Goal: Task Accomplishment & Management: Manage account settings

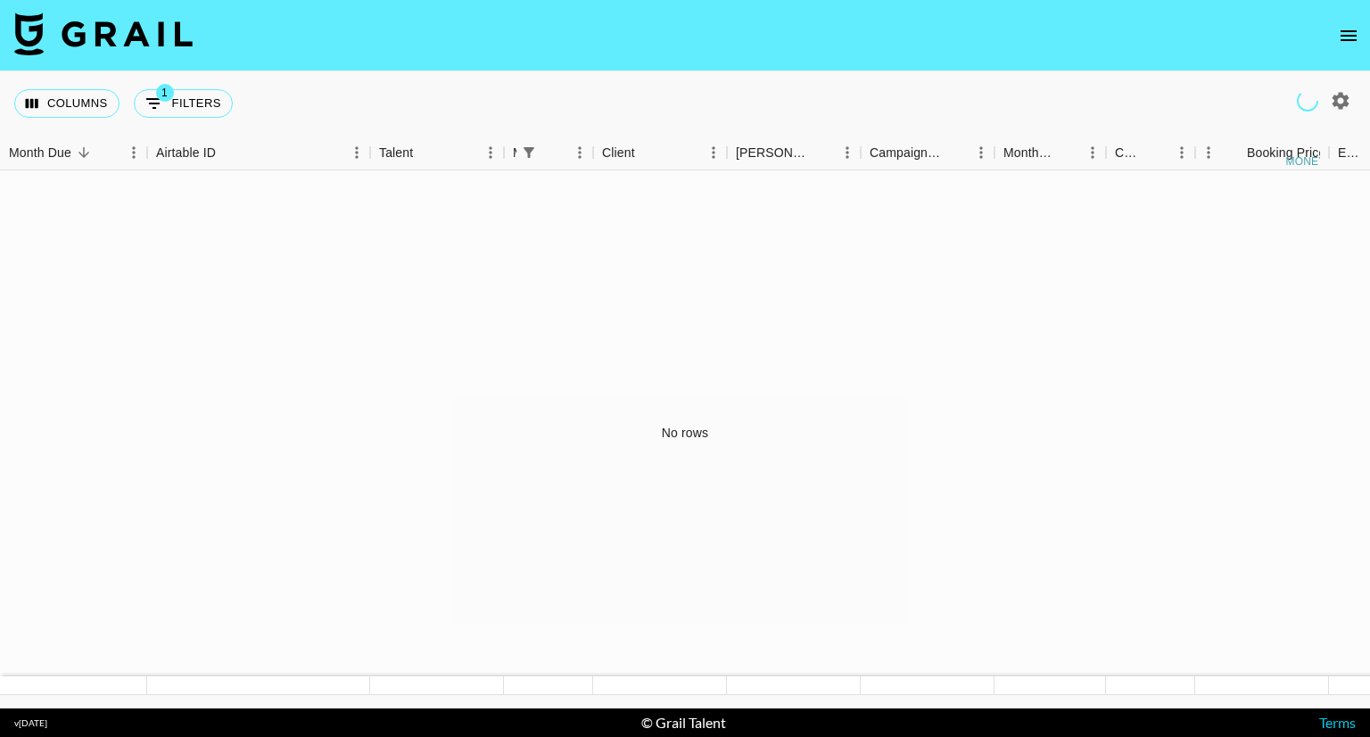
click at [1355, 39] on icon "open drawer" at bounding box center [1348, 35] width 16 height 11
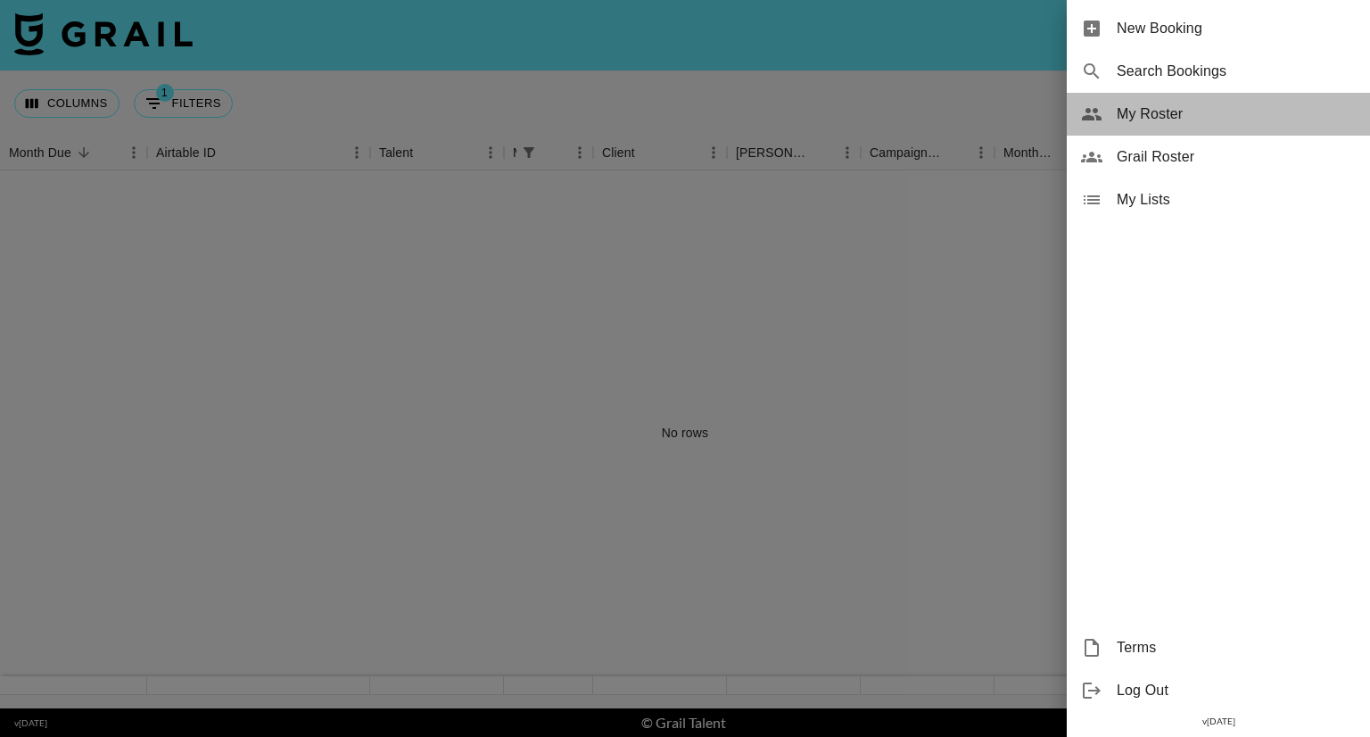
click at [1166, 109] on span "My Roster" at bounding box center [1235, 113] width 239 height 21
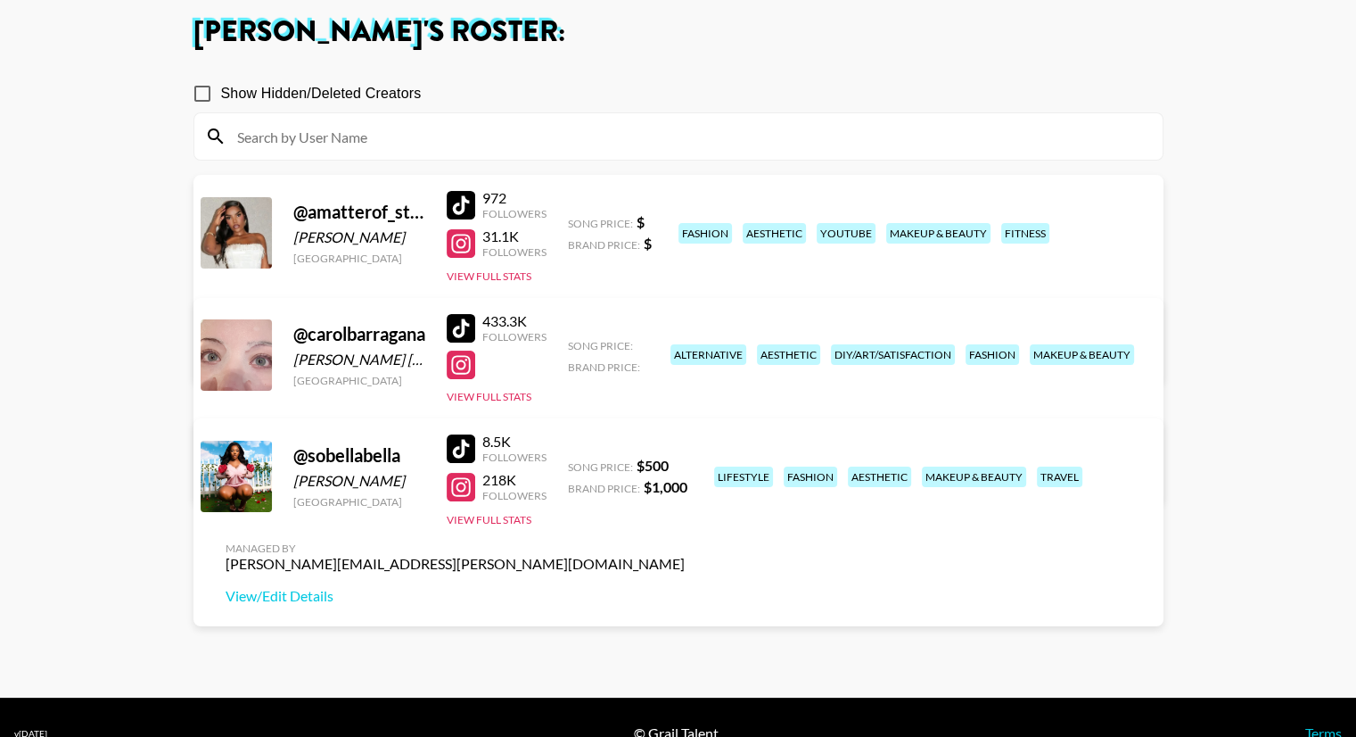
scroll to position [128, 0]
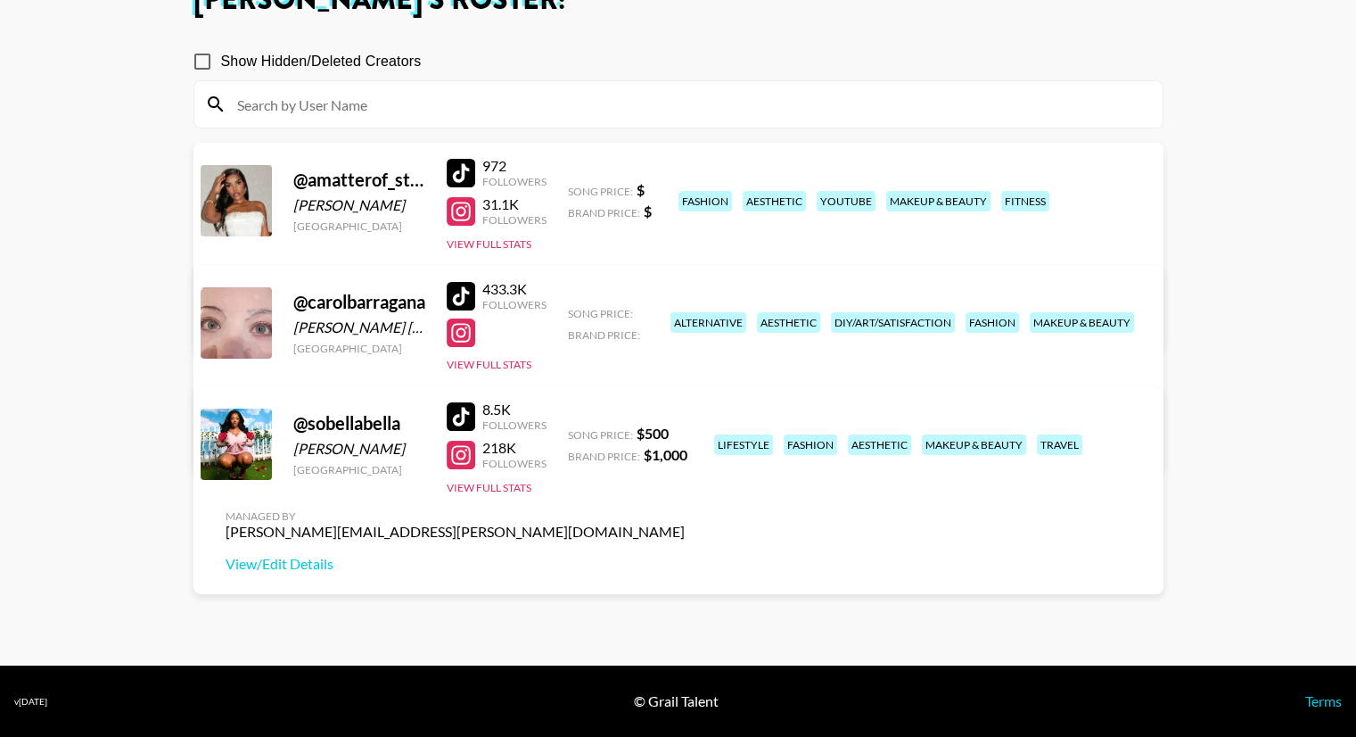
click at [309, 307] on div "@ carolbarragana" at bounding box center [359, 302] width 132 height 22
click at [390, 301] on div "@ carolbarragana" at bounding box center [359, 302] width 132 height 22
click at [685, 432] on link "View/Edit Details" at bounding box center [455, 441] width 459 height 18
click at [367, 416] on div "@ sobellabella" at bounding box center [359, 423] width 132 height 22
click at [215, 450] on div at bounding box center [236, 443] width 71 height 71
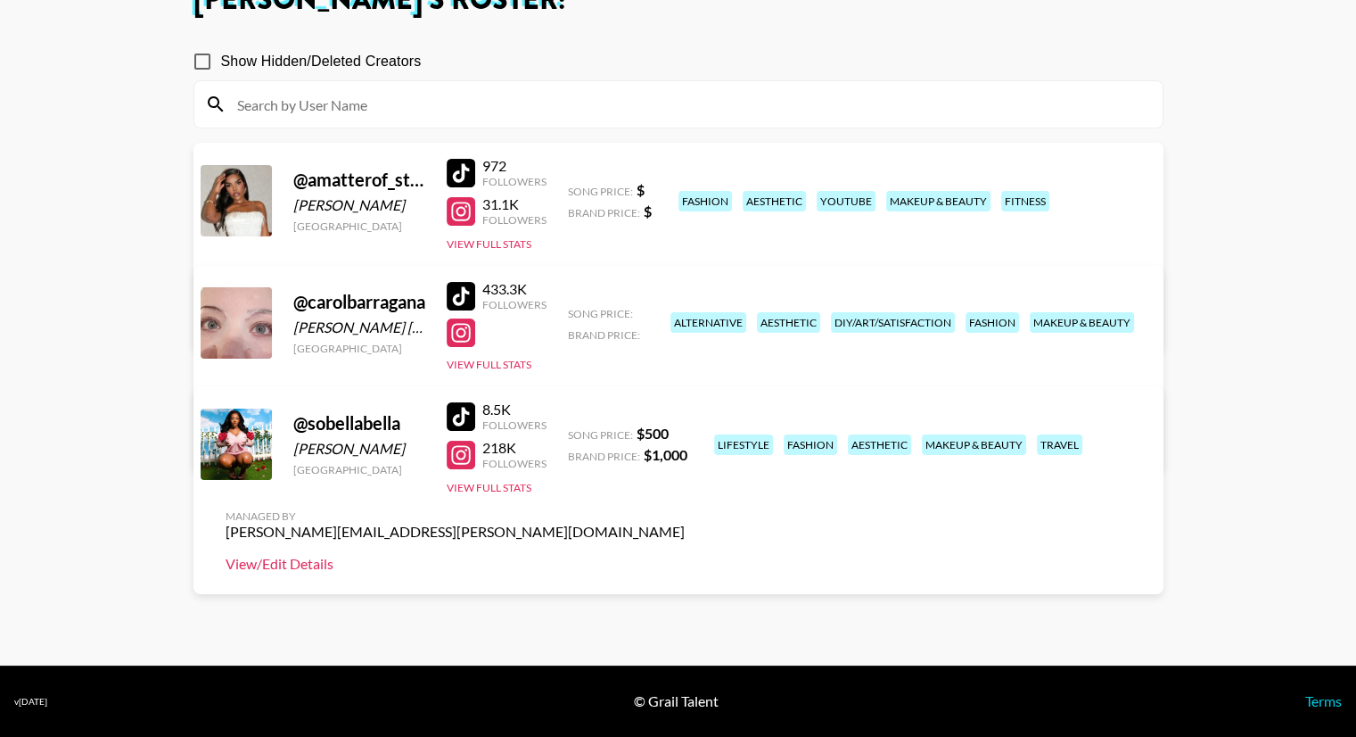
click at [685, 555] on link "View/Edit Details" at bounding box center [455, 564] width 459 height 18
click at [454, 212] on div at bounding box center [461, 211] width 29 height 29
click at [685, 555] on link "View/Edit Details" at bounding box center [455, 564] width 459 height 18
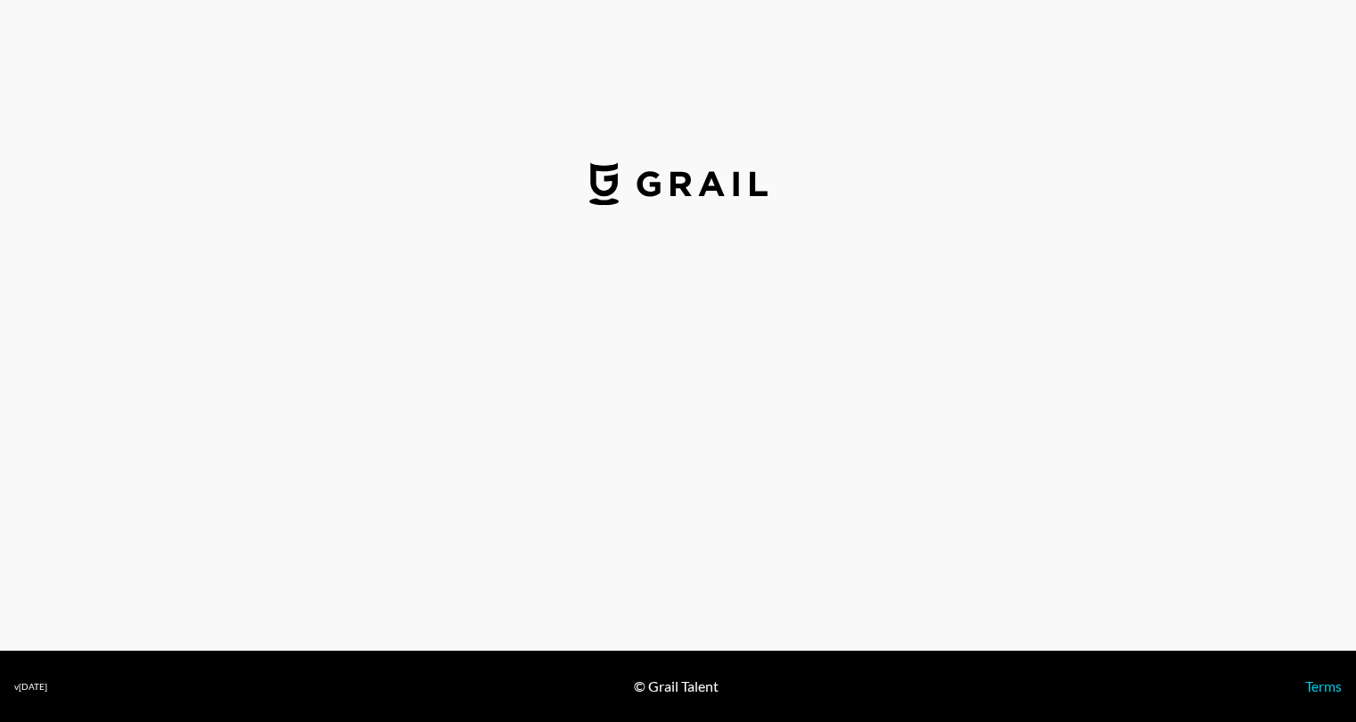
select select "USD"
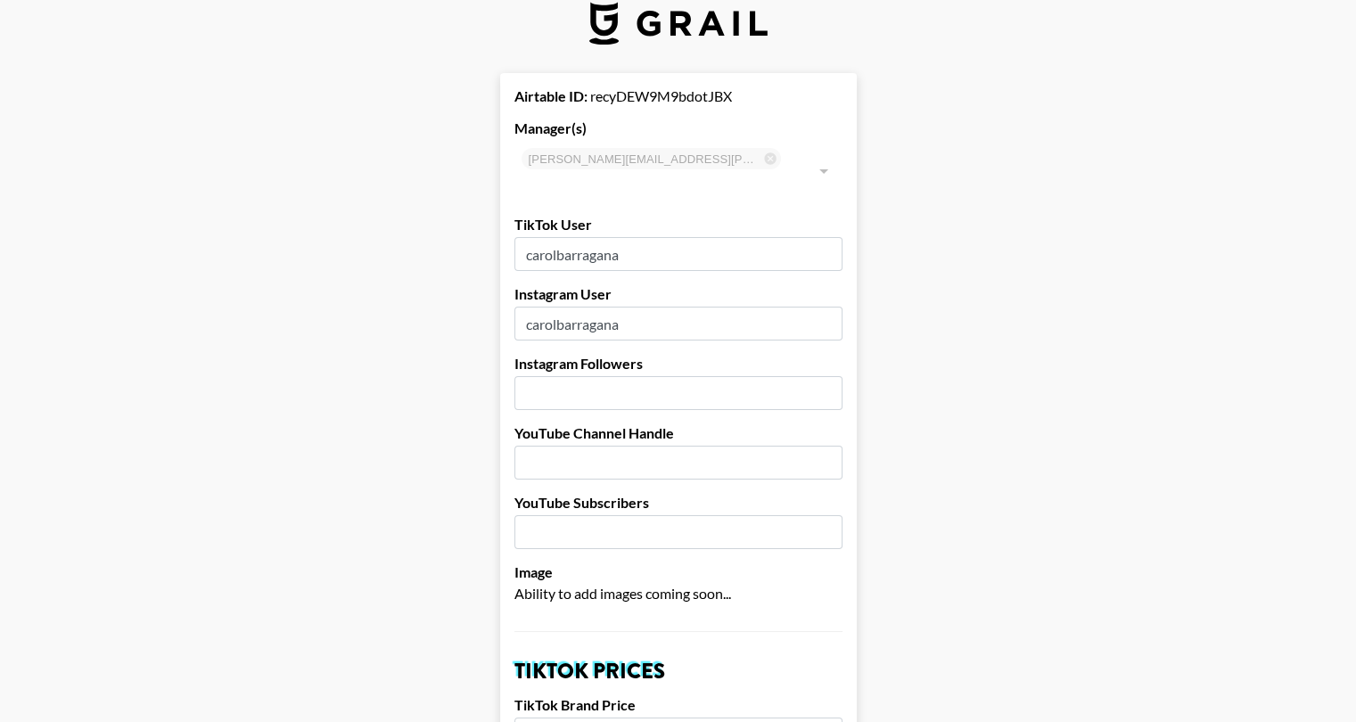
scroll to position [1, 0]
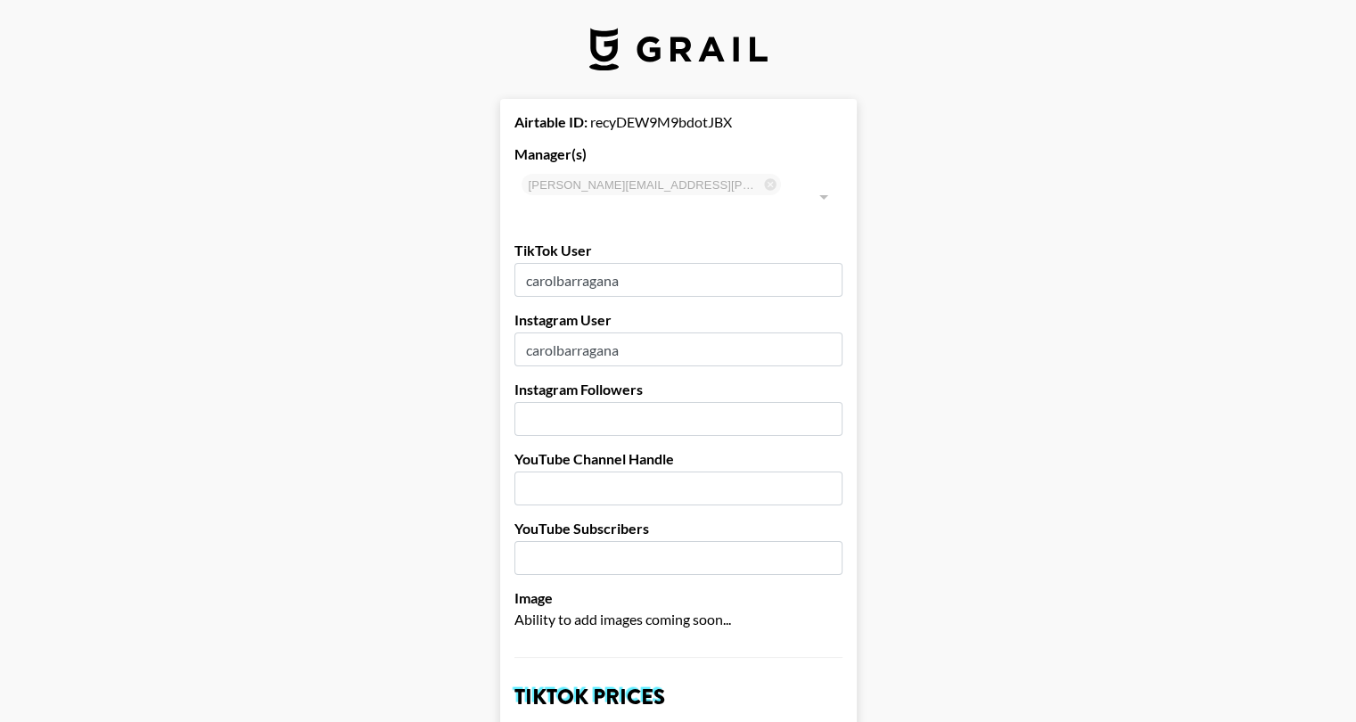
click at [617, 402] on input "number" at bounding box center [679, 419] width 328 height 34
type input "181000"
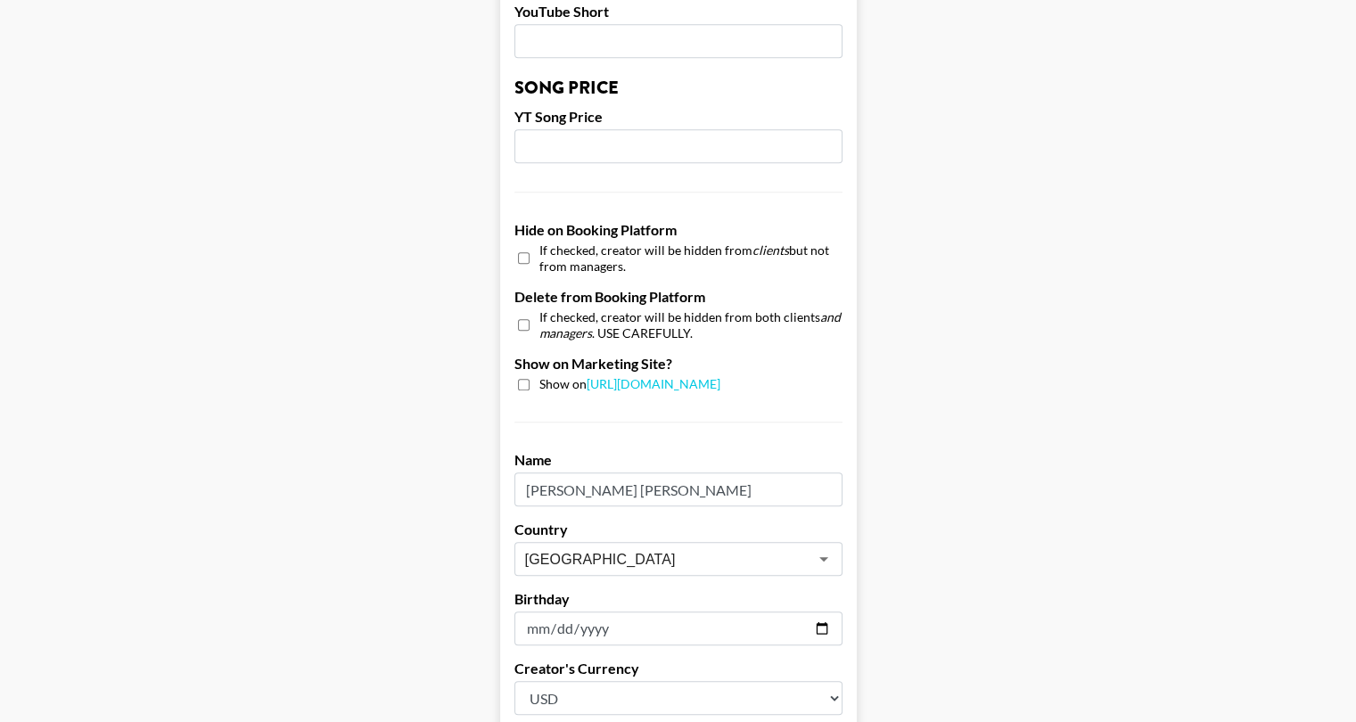
scroll to position [1606, 0]
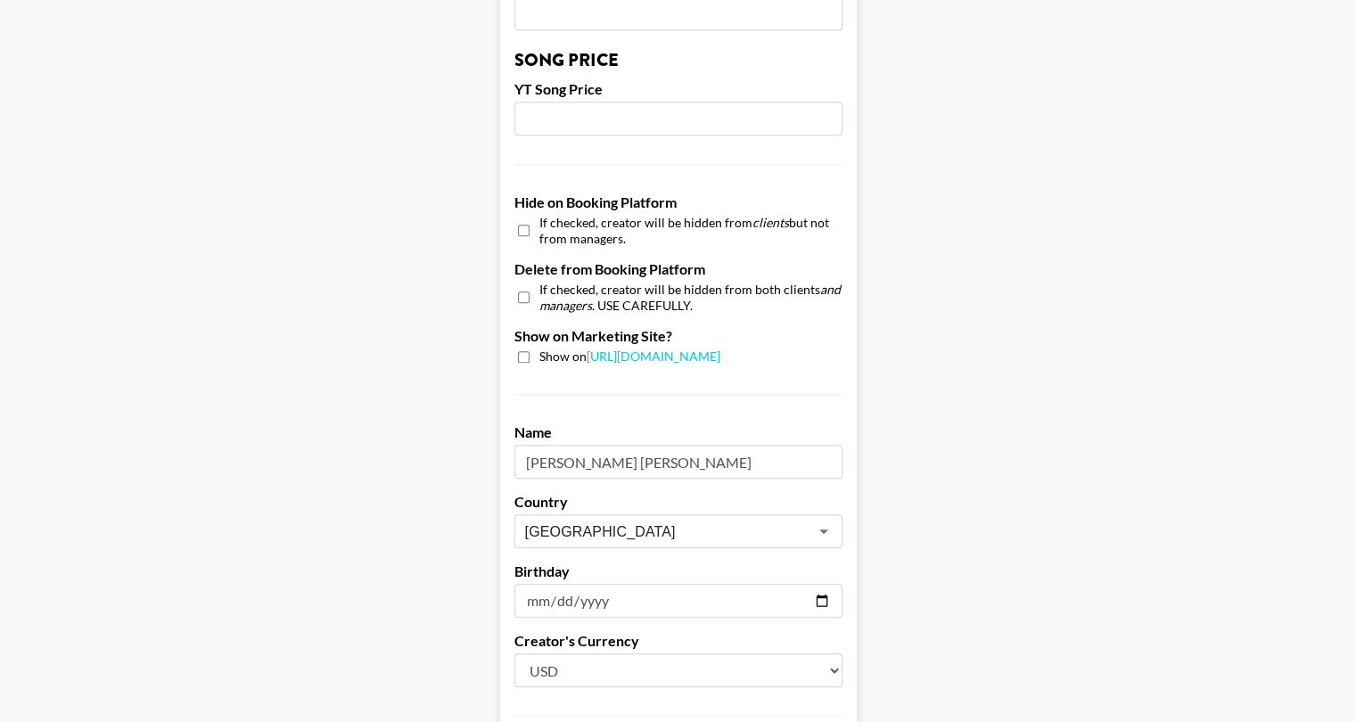
click at [528, 351] on input "checkbox" at bounding box center [524, 357] width 12 height 12
checkbox input "true"
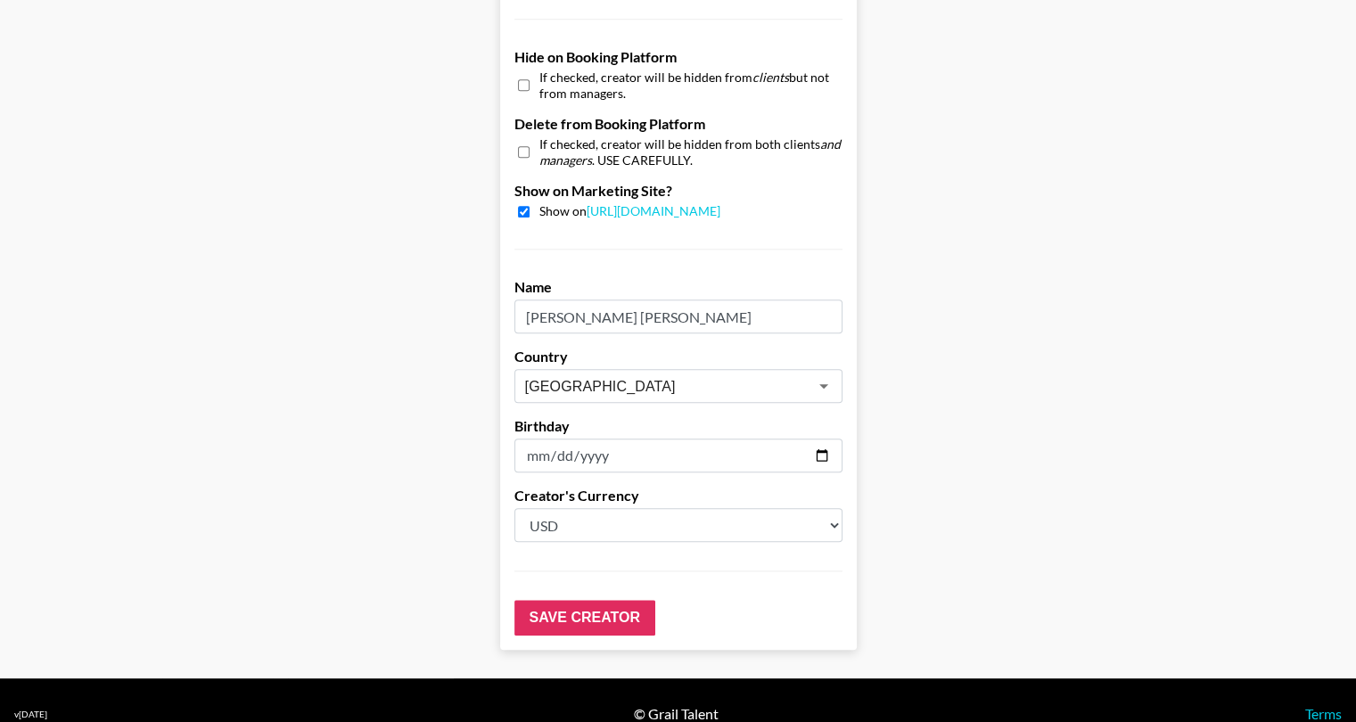
scroll to position [1752, 0]
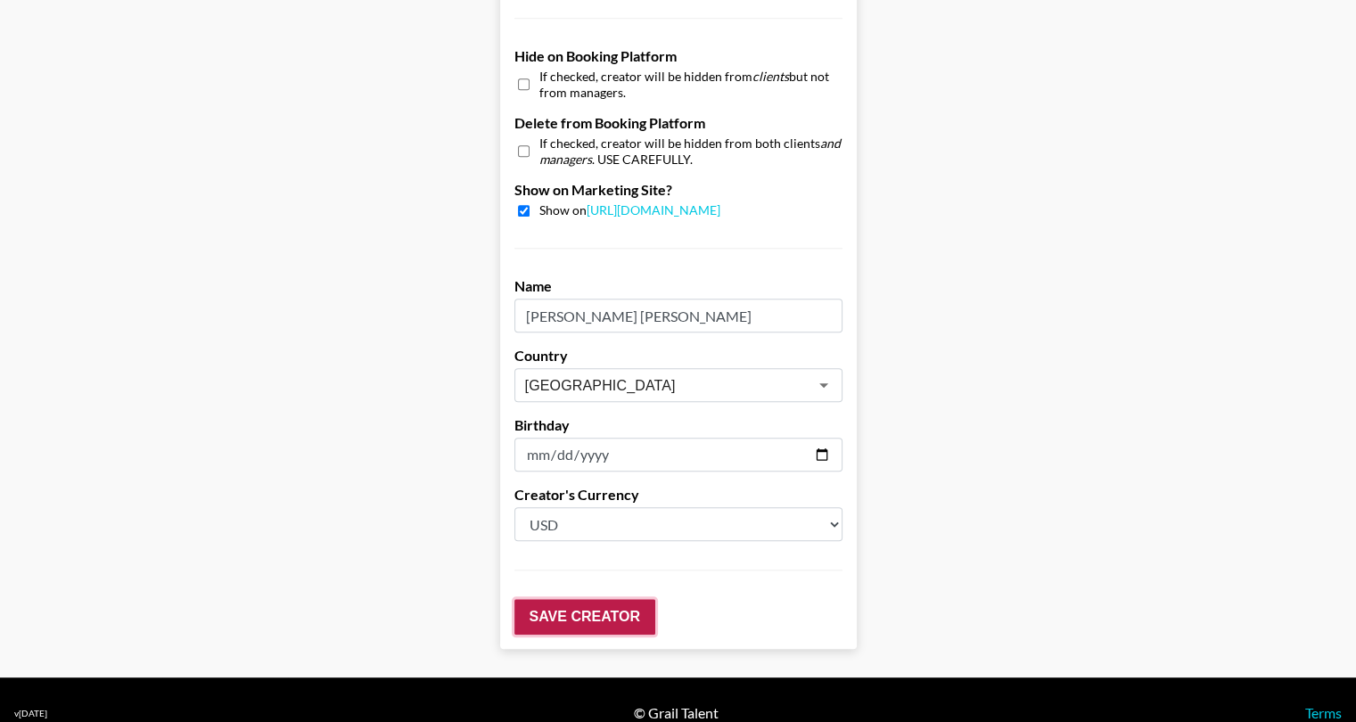
click at [579, 599] on input "Save Creator" at bounding box center [585, 617] width 141 height 36
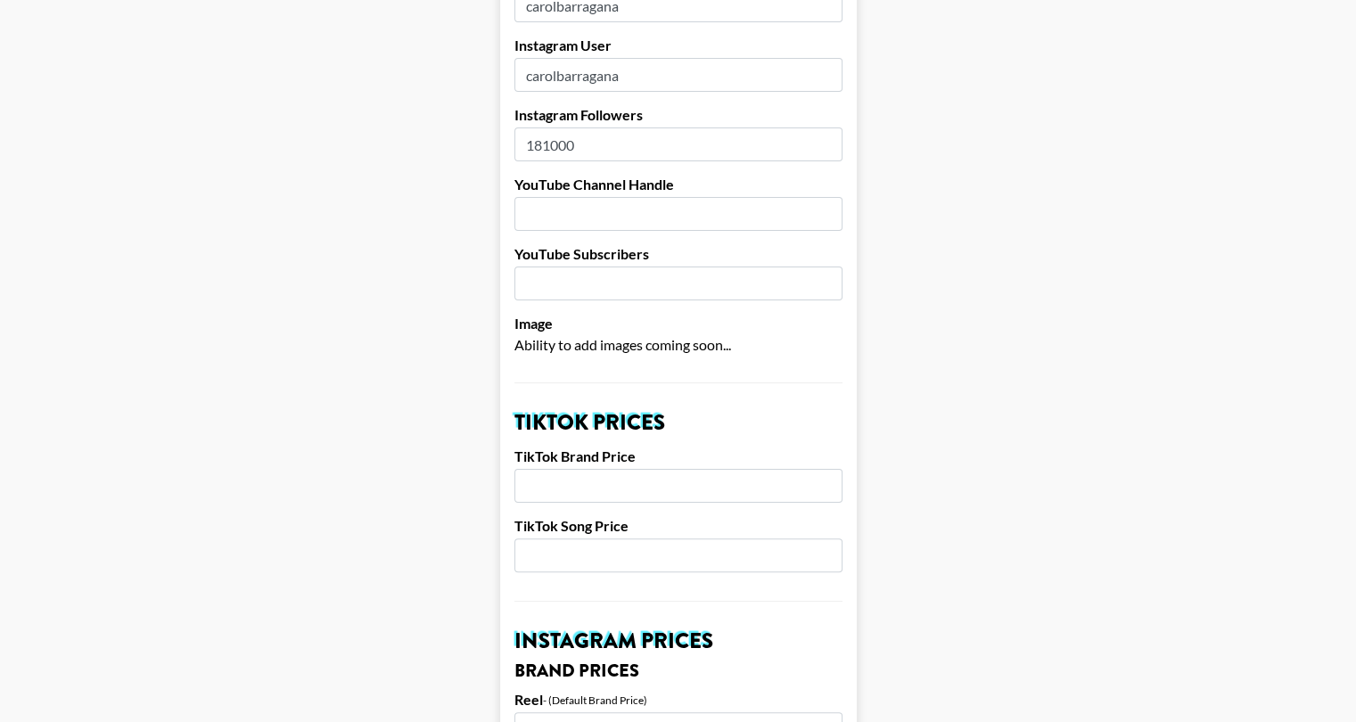
scroll to position [100, 0]
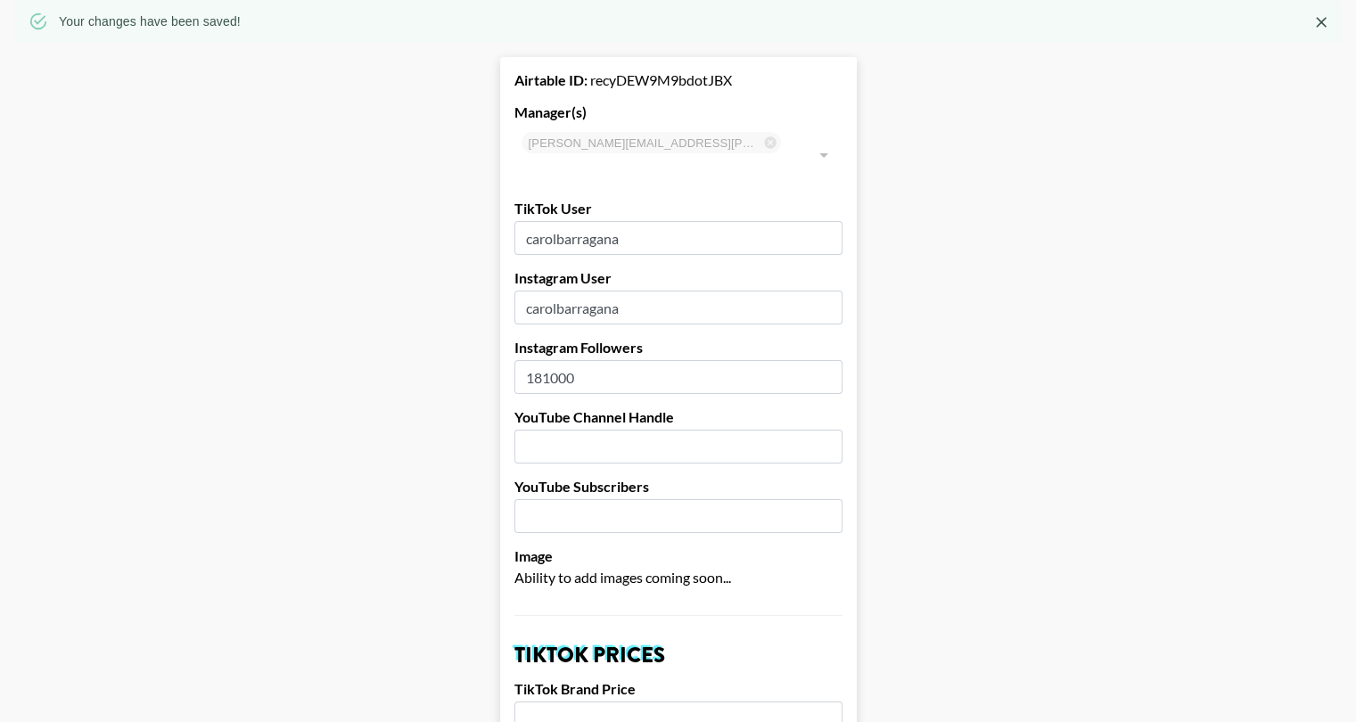
drag, startPoint x: 207, startPoint y: 94, endPoint x: 67, endPoint y: 10, distance: 163.2
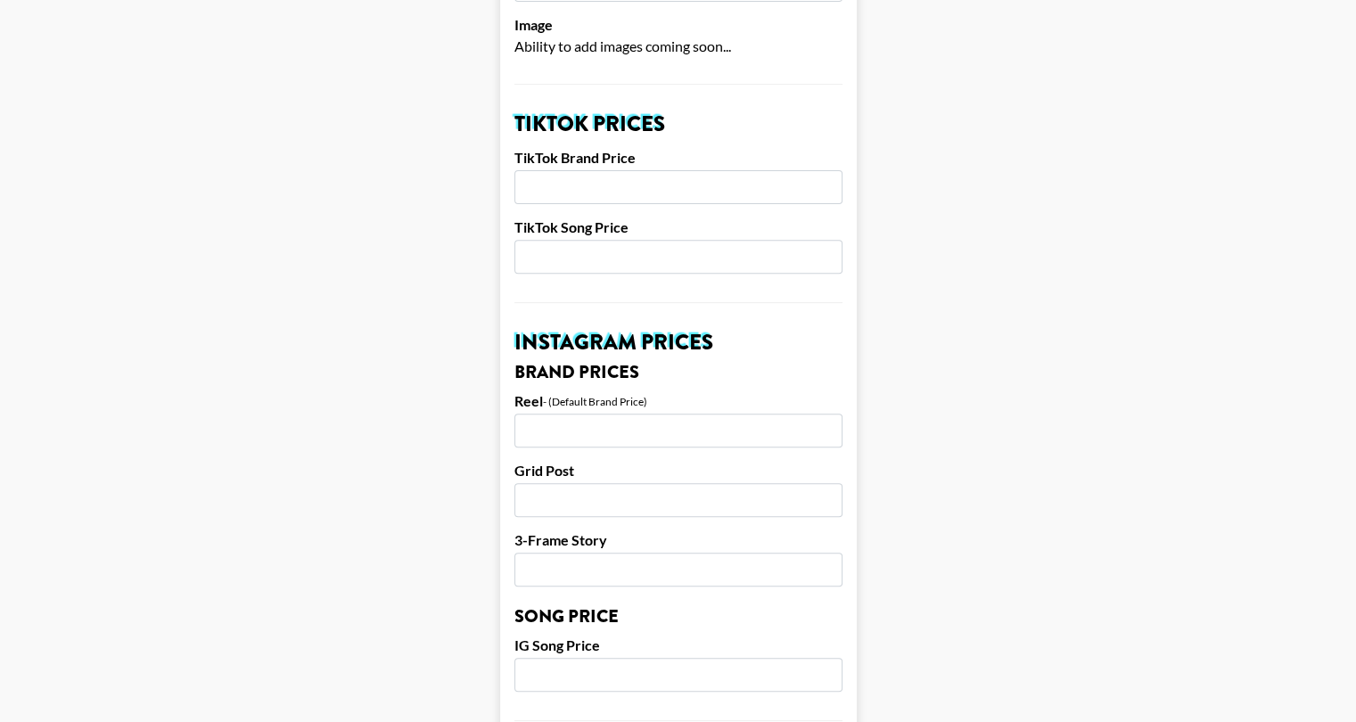
scroll to position [813, 0]
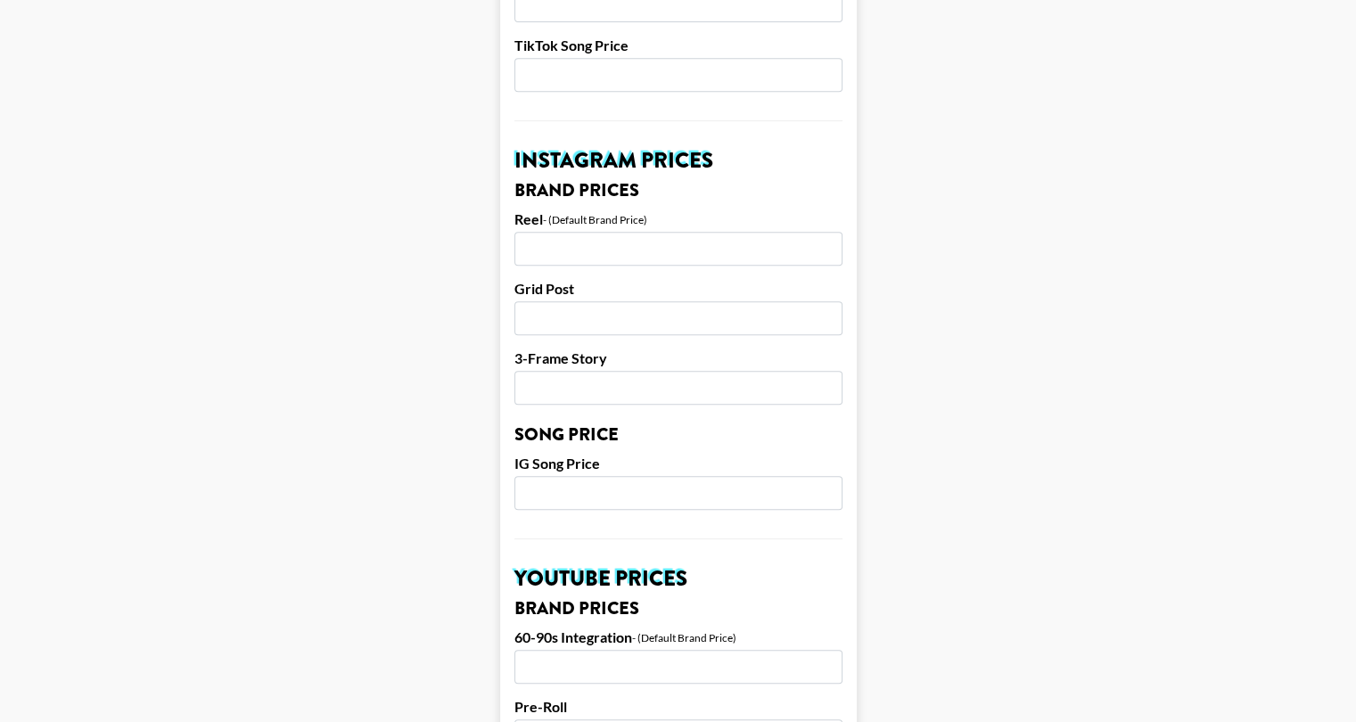
click at [1050, 225] on main "Your changes have been saved! Airtable ID: recyDEW9M9bdotJBX Manager(s) juliana…" at bounding box center [678, 438] width 1328 height 2302
click at [1049, 167] on main "Your changes have been saved! Airtable ID: recyDEW9M9bdotJBX Manager(s) juliana…" at bounding box center [678, 438] width 1328 height 2302
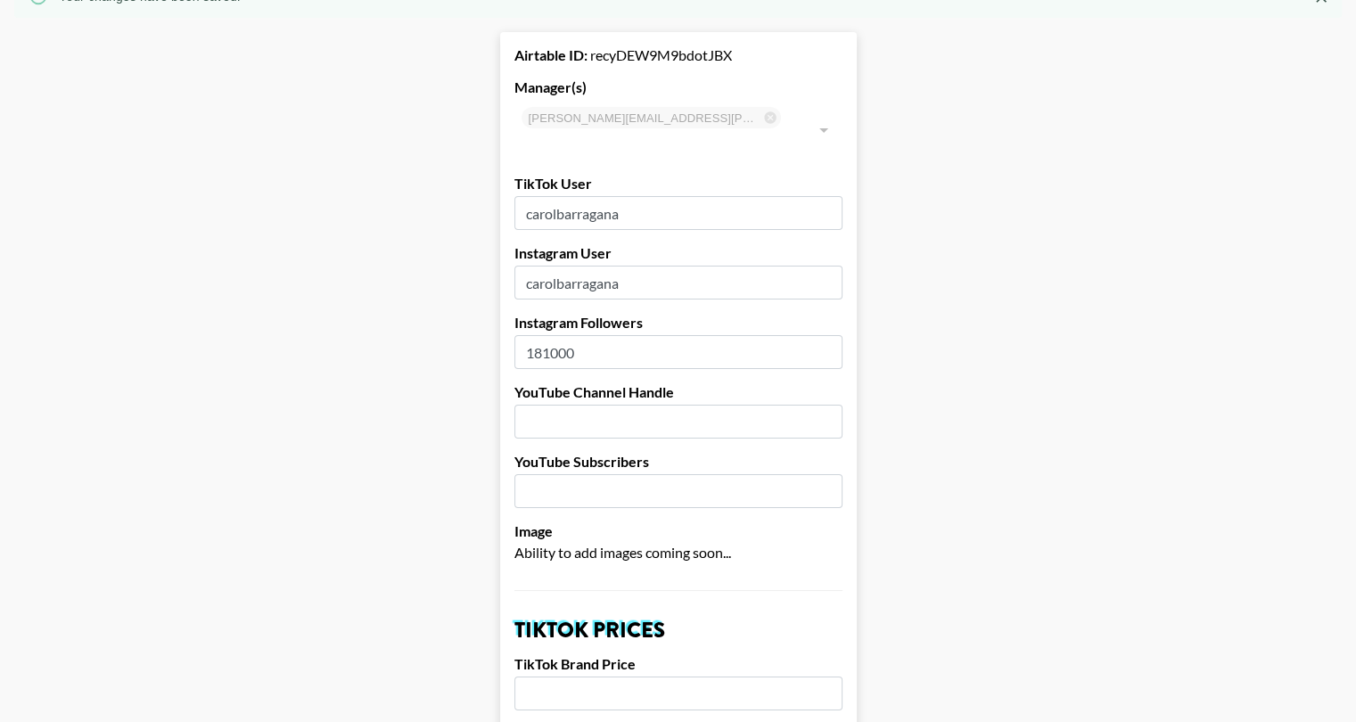
scroll to position [0, 0]
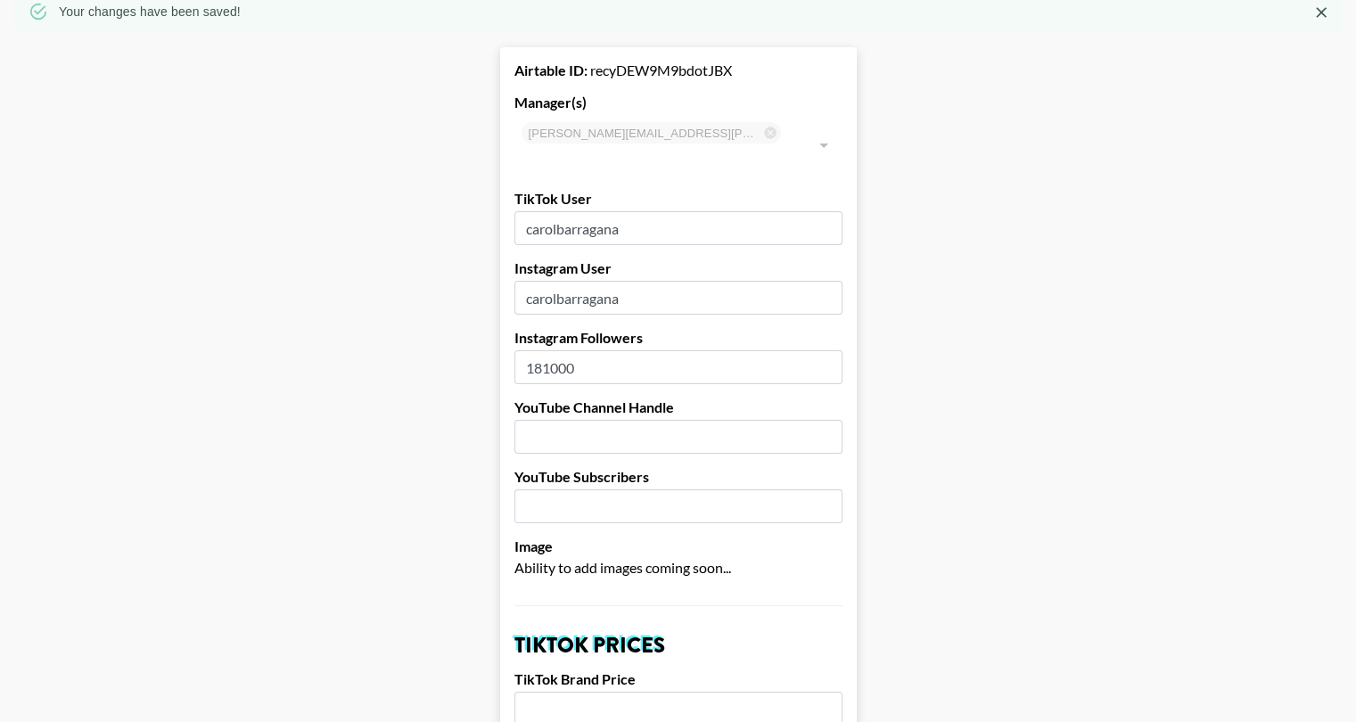
scroll to position [803, 0]
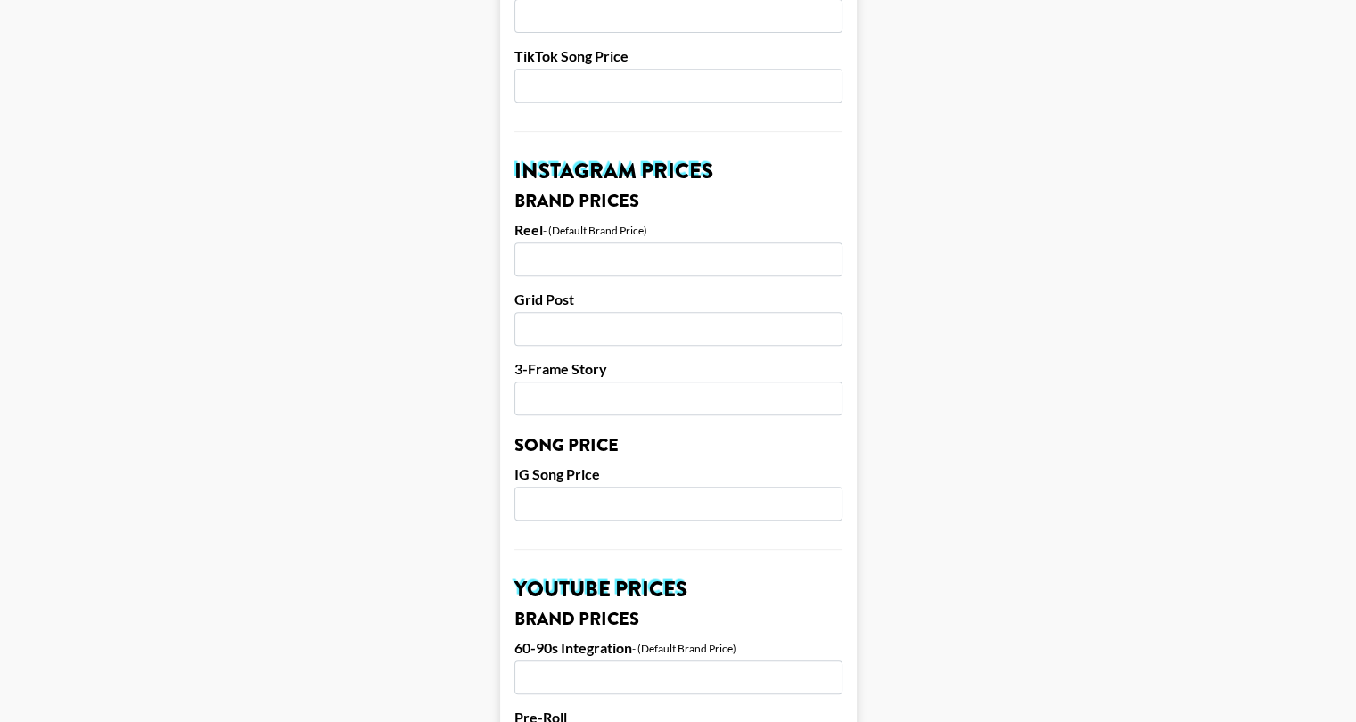
click at [569, 243] on input "number" at bounding box center [679, 260] width 328 height 34
type input "6000"
click at [658, 312] on input "number" at bounding box center [679, 329] width 328 height 34
type input "5000"
click at [638, 382] on input "number" at bounding box center [679, 399] width 328 height 34
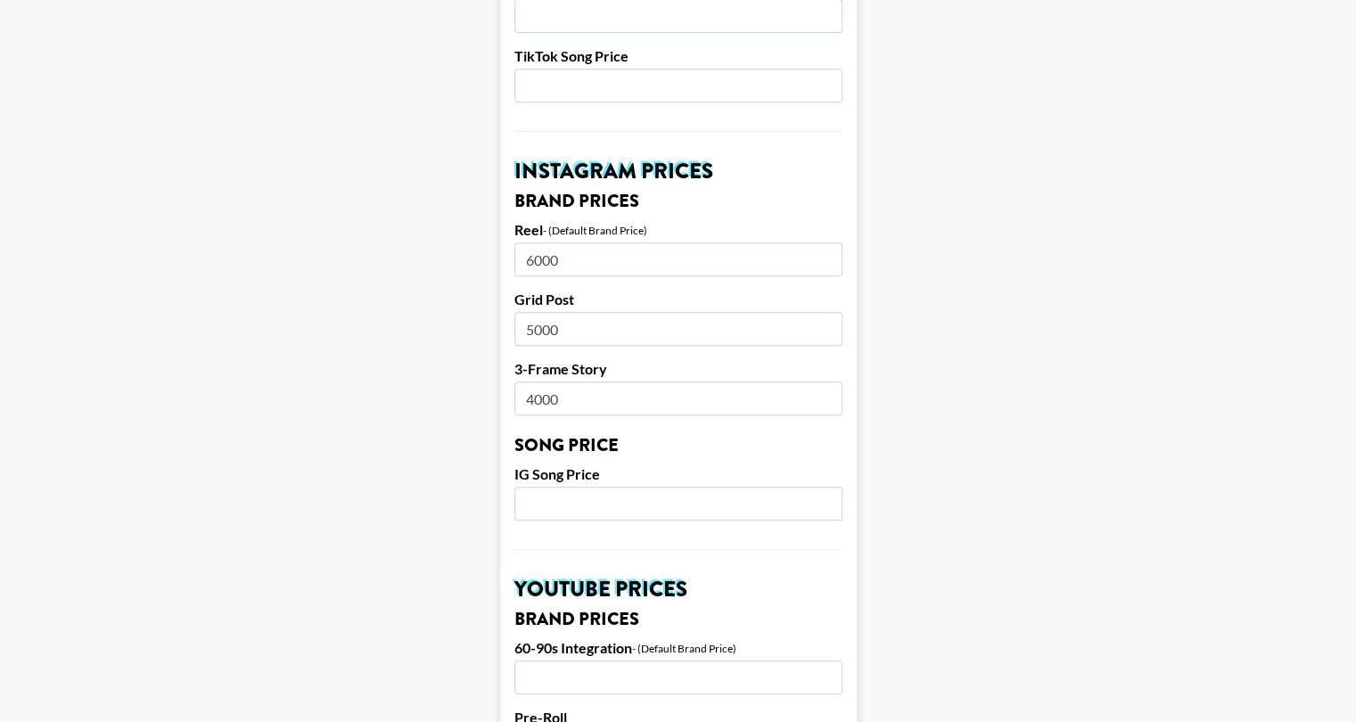
type input "4000"
click at [624, 487] on input "number" at bounding box center [679, 504] width 328 height 34
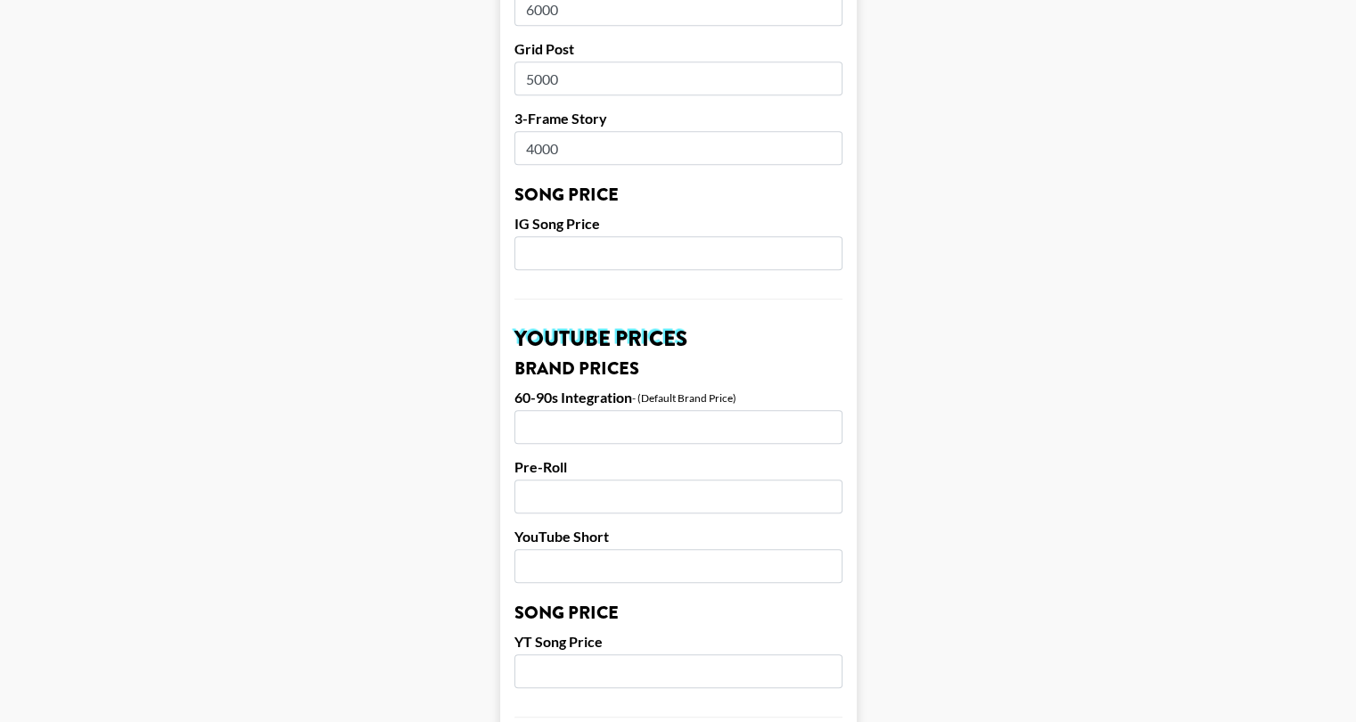
scroll to position [1070, 0]
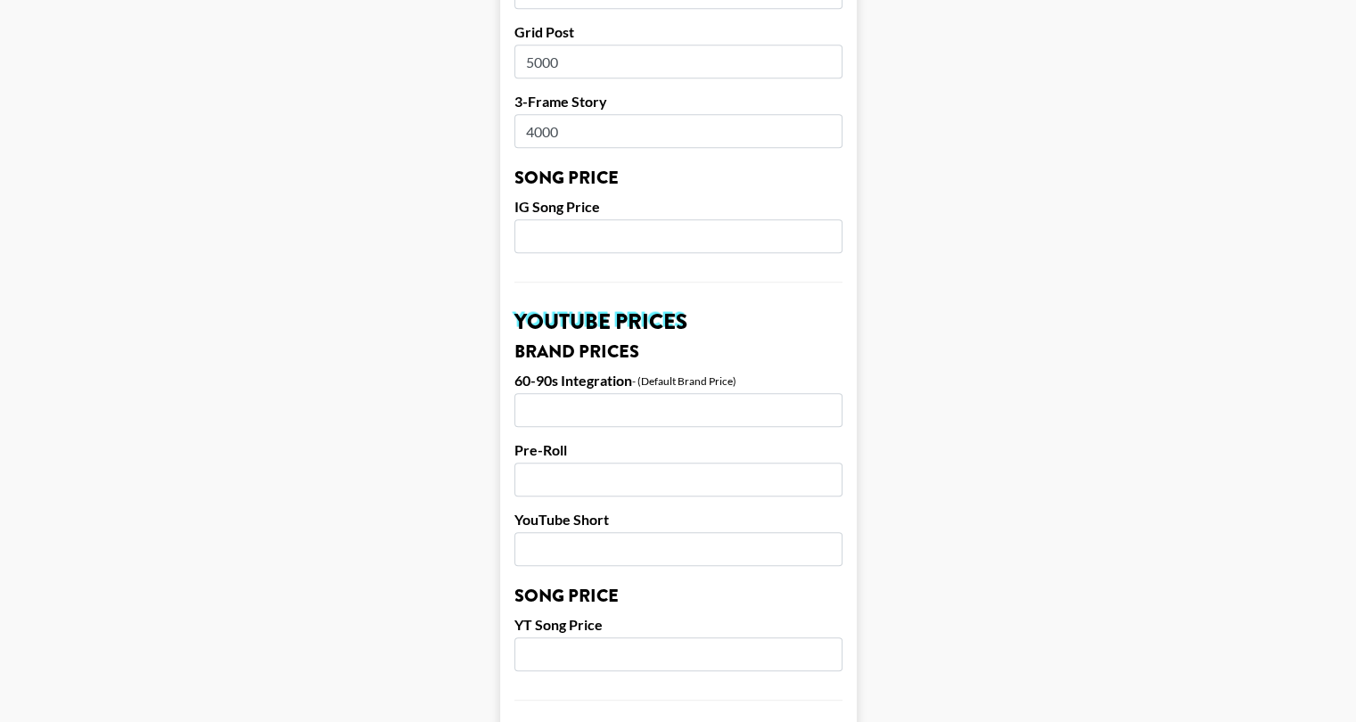
click at [622, 393] on input "number" at bounding box center [679, 410] width 328 height 34
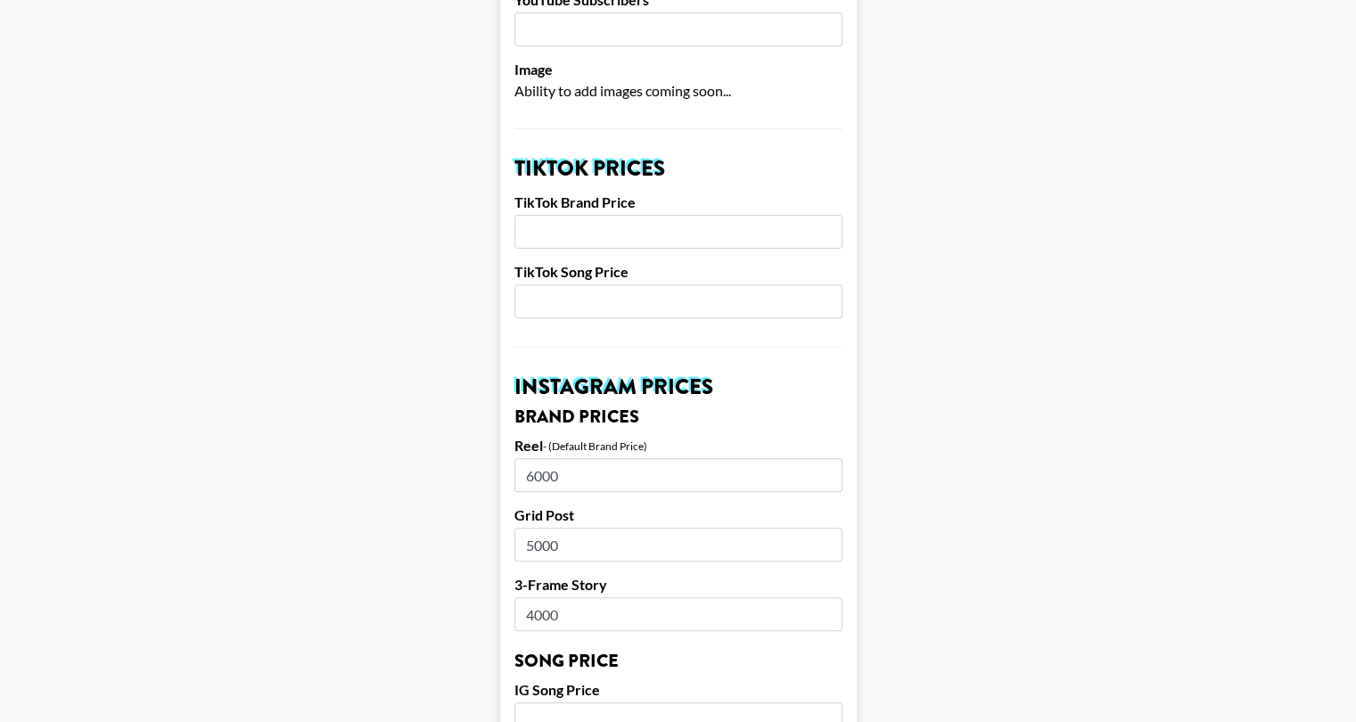
scroll to position [535, 0]
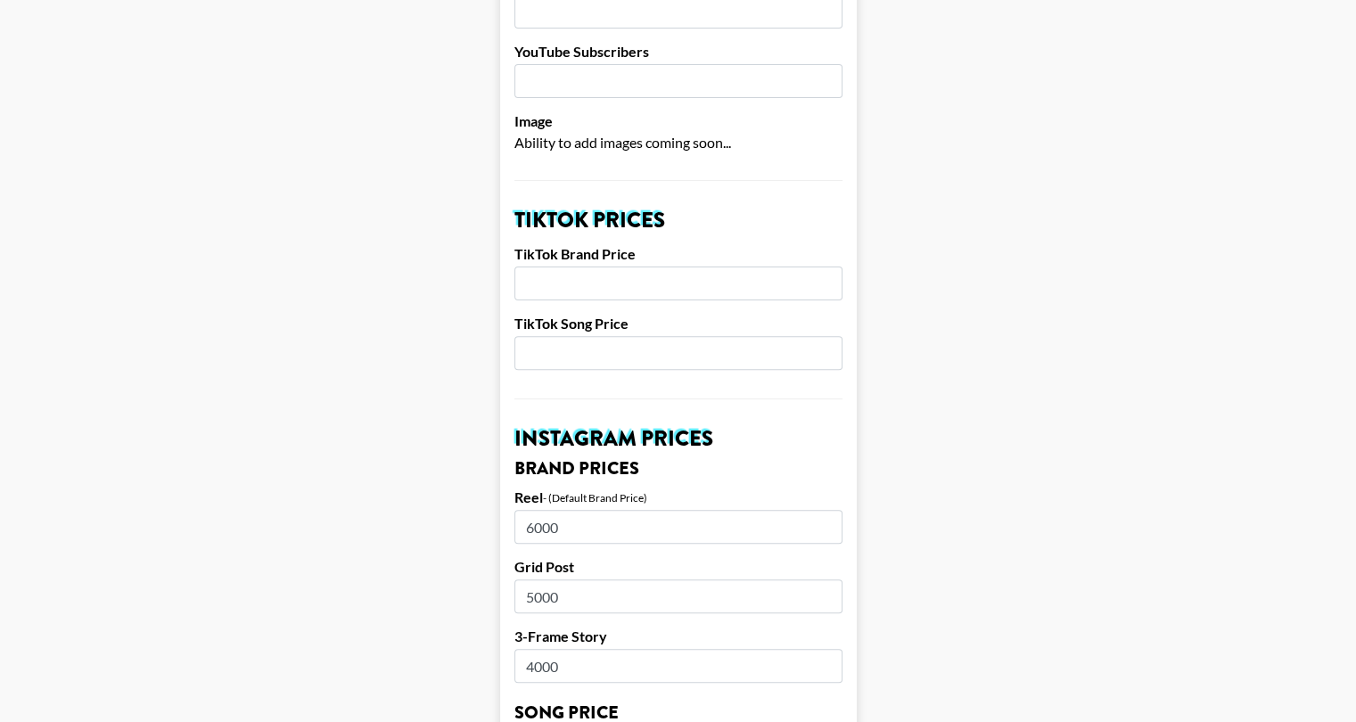
click at [581, 267] on input "number" at bounding box center [679, 284] width 328 height 34
type input "5740"
click at [597, 336] on input "number" at bounding box center [679, 353] width 328 height 34
type input "800"
click at [406, 420] on main "Your changes have been saved! Airtable ID: recyDEW9M9bdotJBX Manager(s) juliana…" at bounding box center [678, 716] width 1328 height 2302
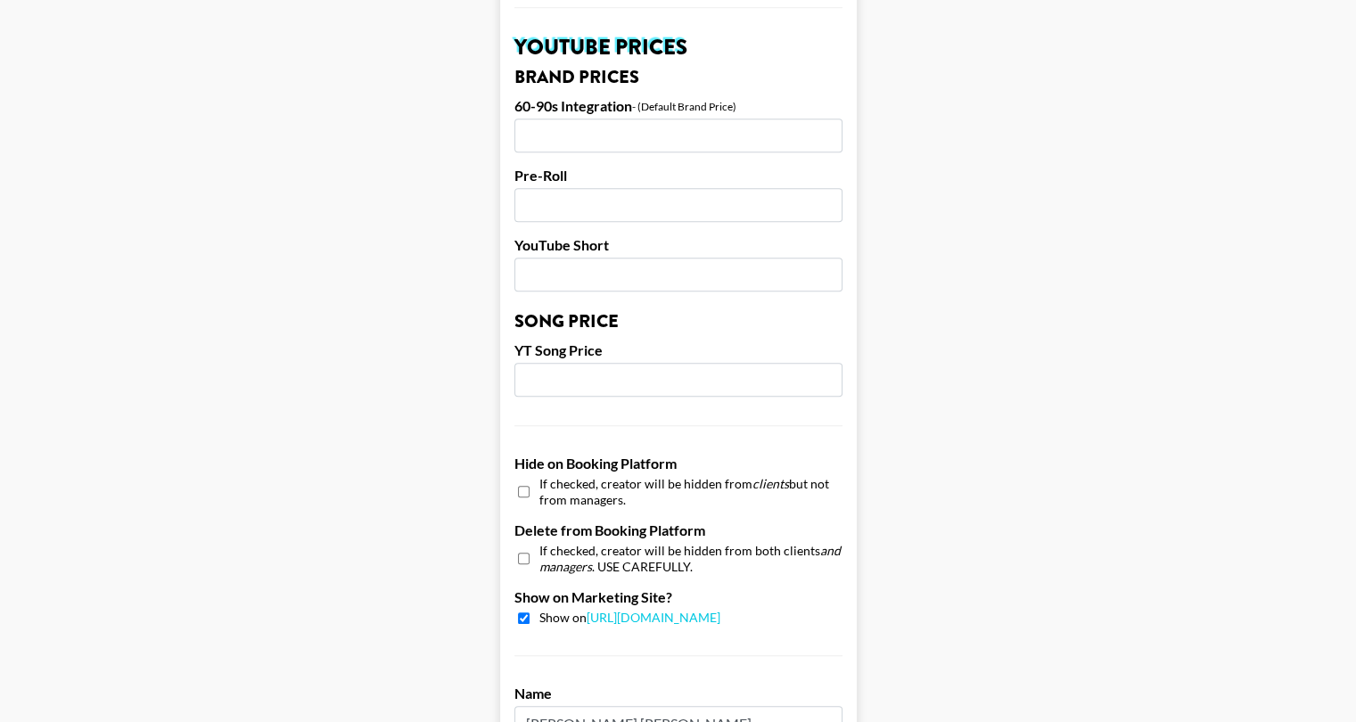
scroll to position [1752, 0]
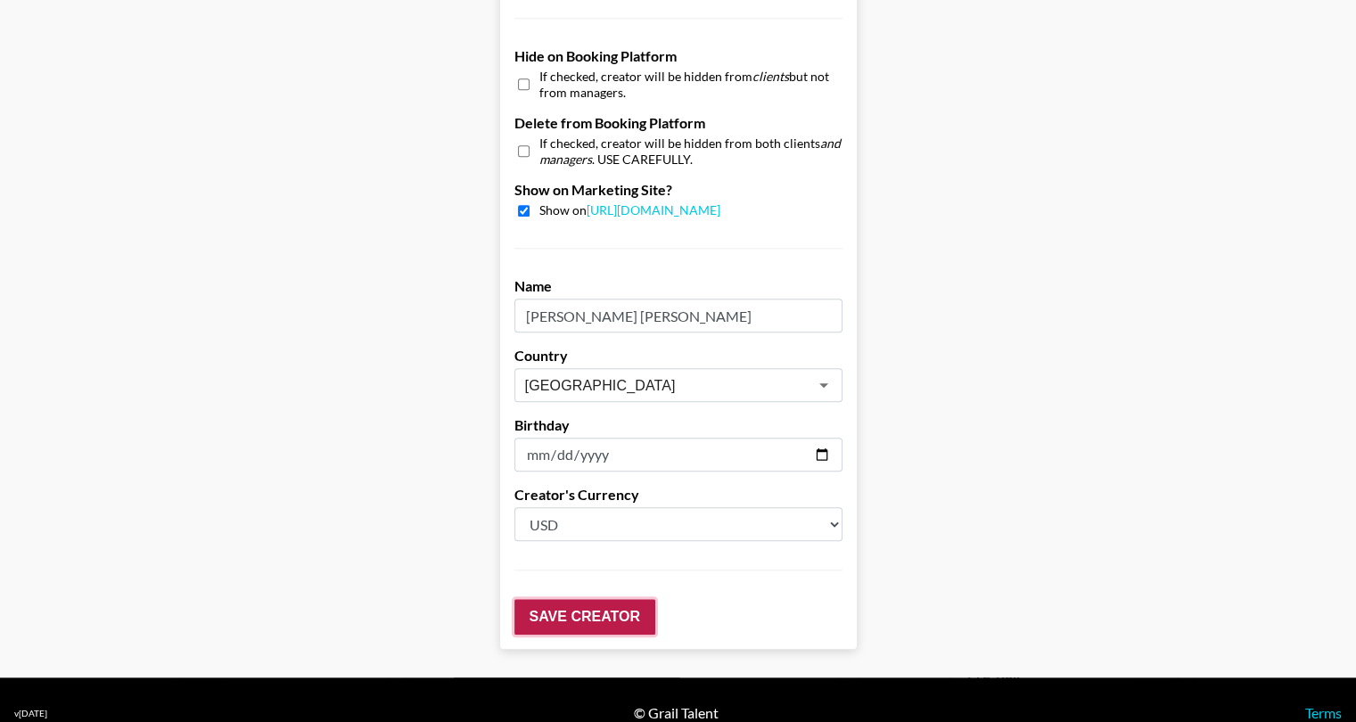
click at [613, 599] on input "Save Creator" at bounding box center [585, 617] width 141 height 36
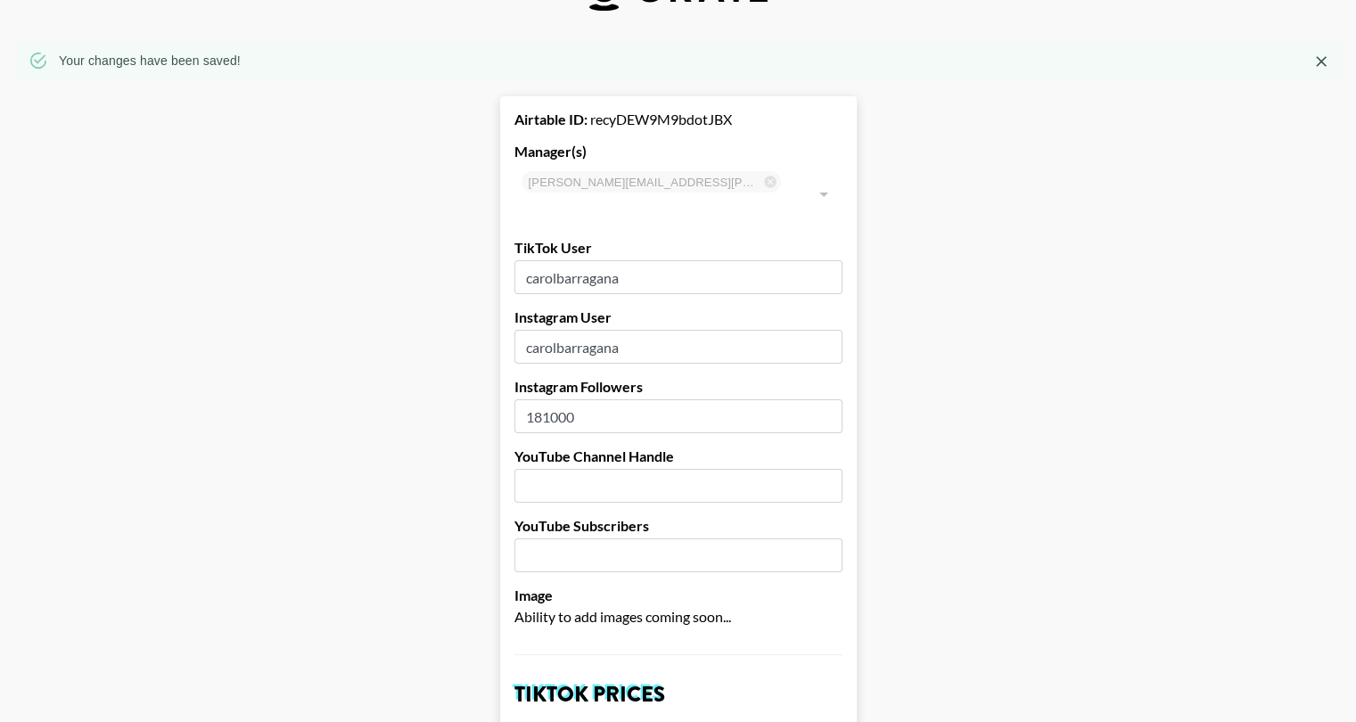
scroll to position [58, 0]
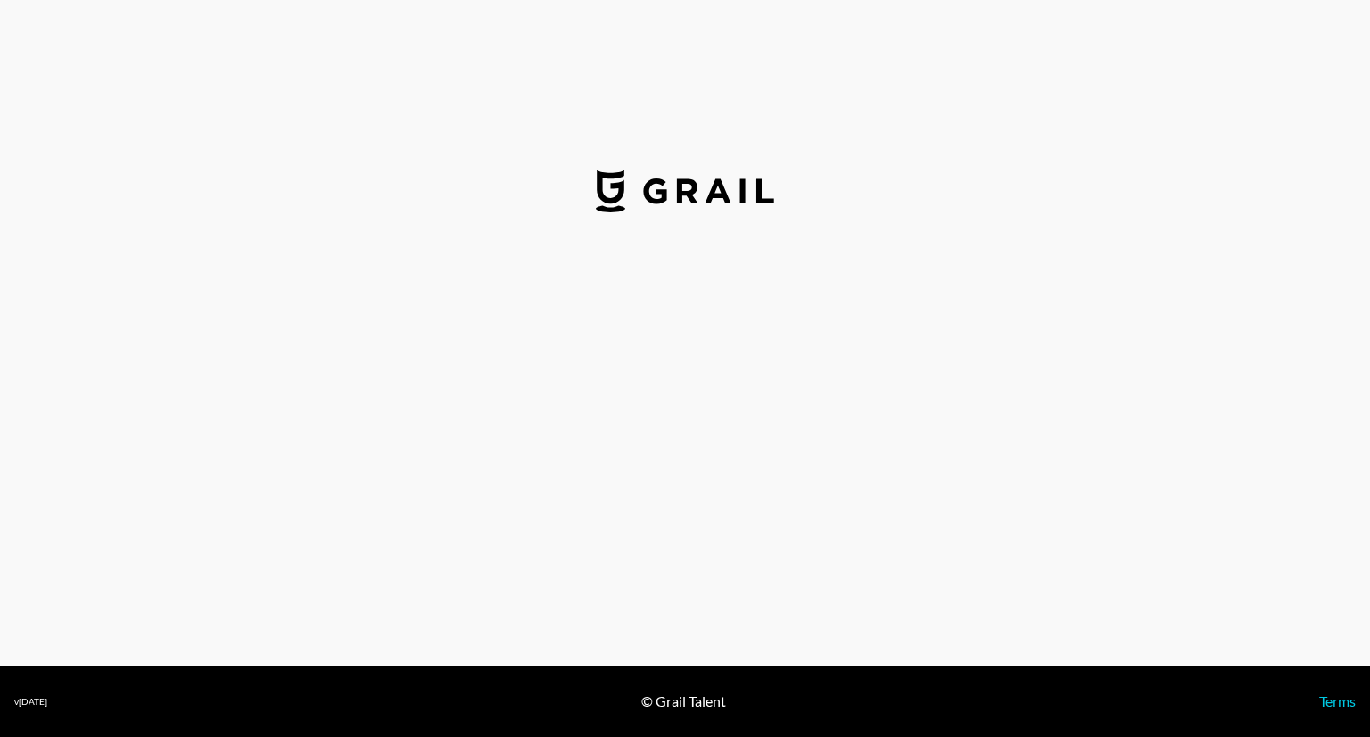
select select "USD"
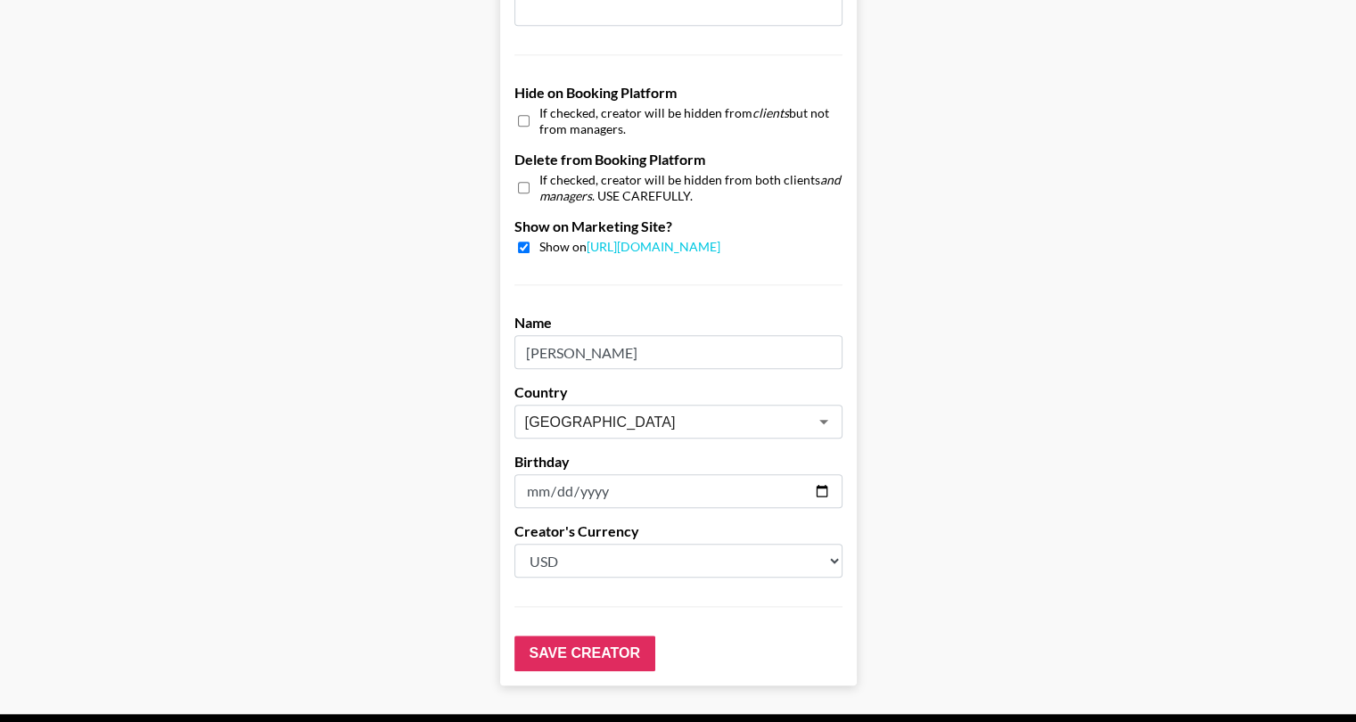
scroll to position [1605, 0]
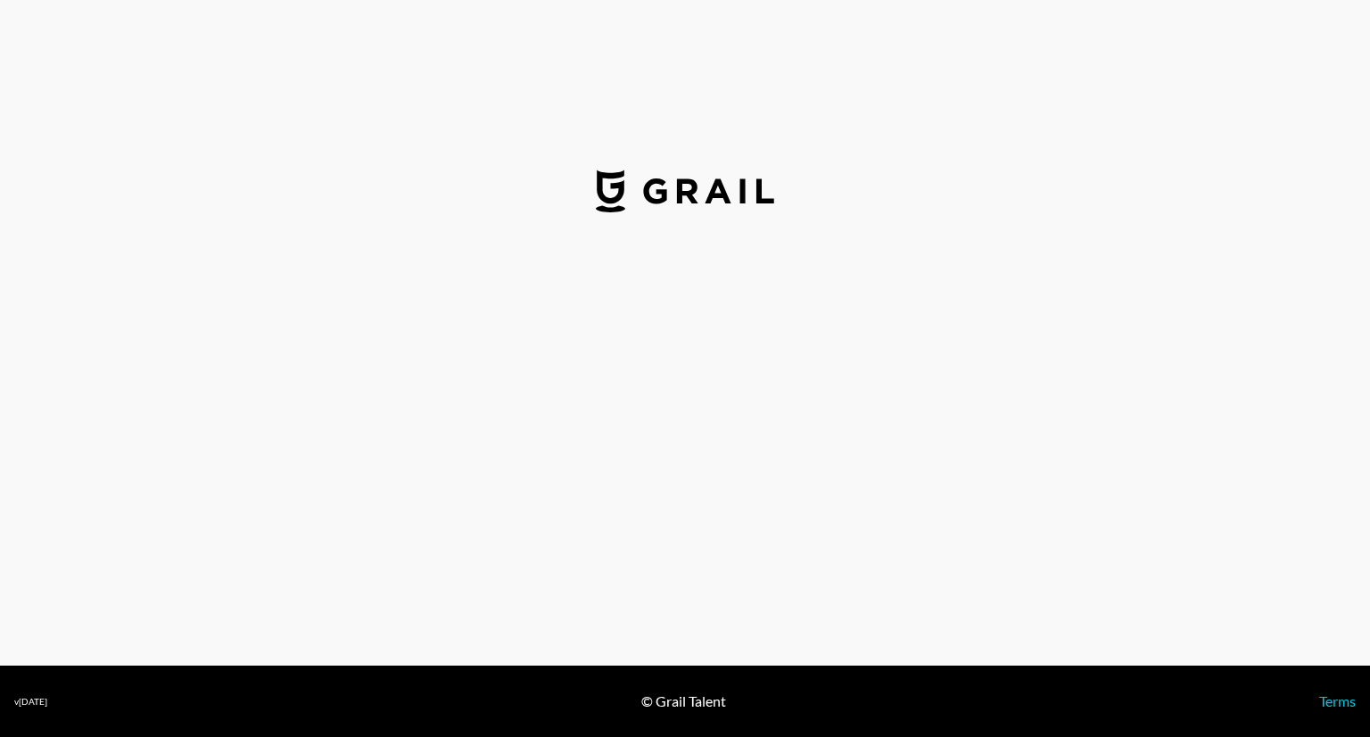
select select "USD"
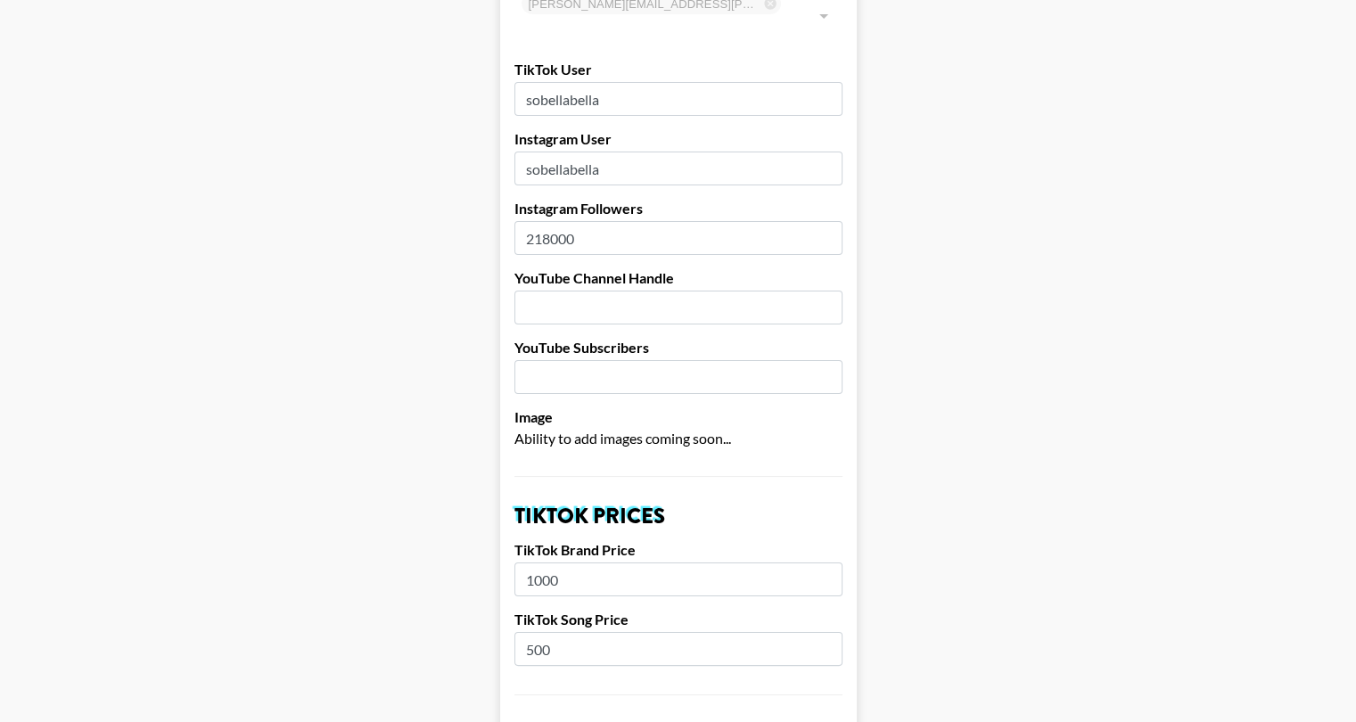
scroll to position [178, 0]
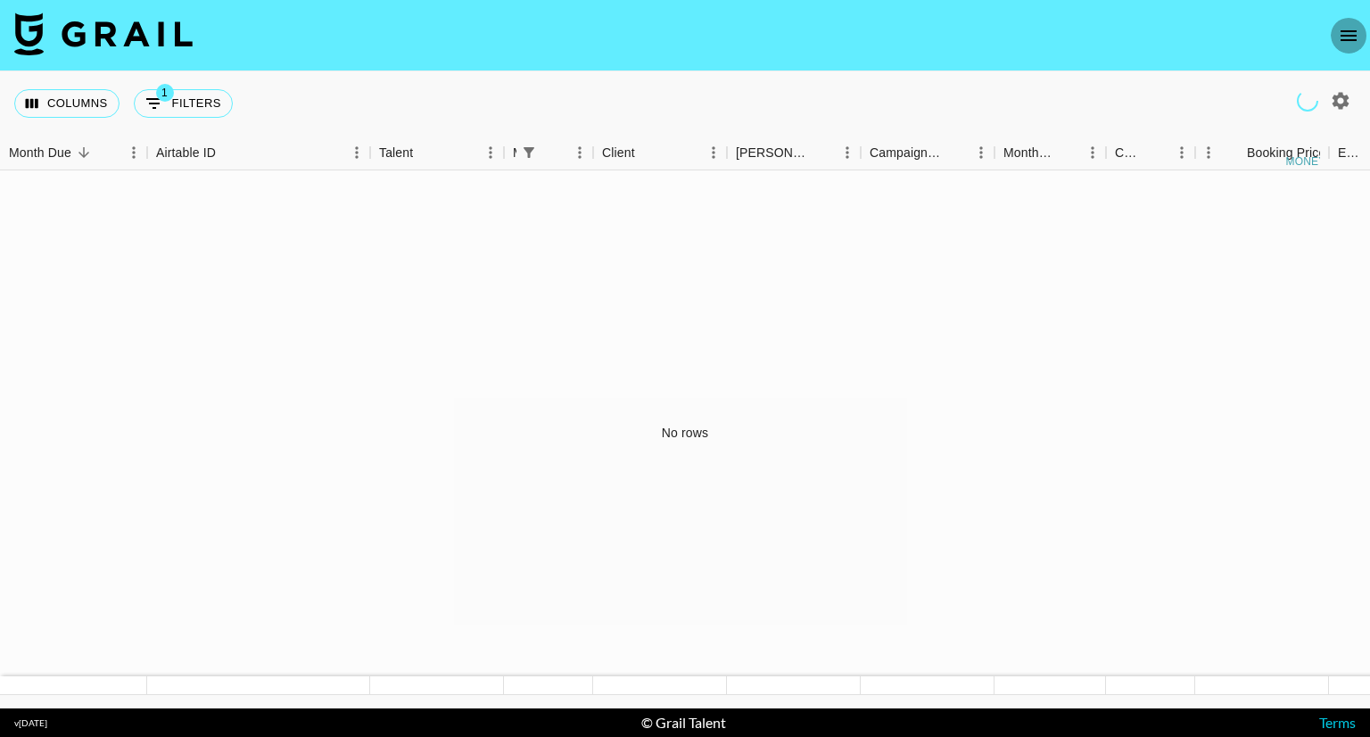
click at [1342, 30] on icon "open drawer" at bounding box center [1348, 35] width 16 height 11
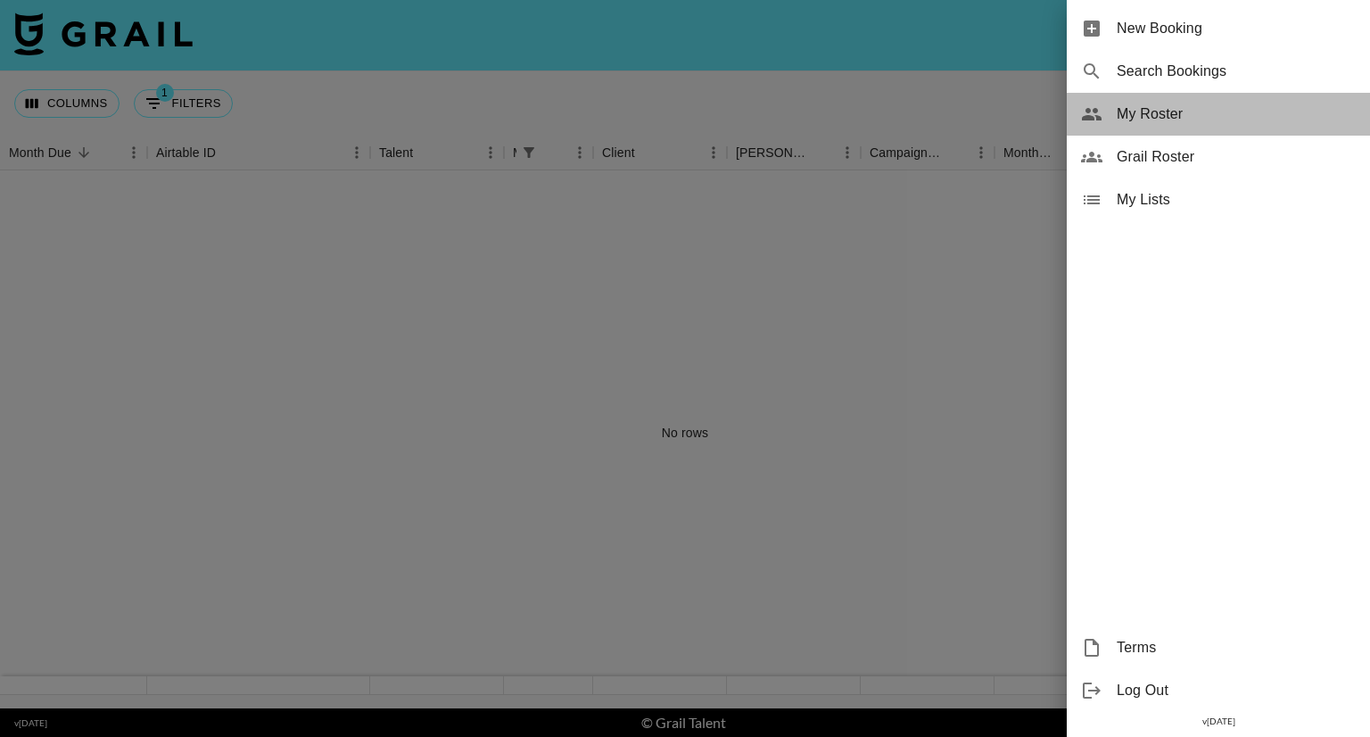
click at [1191, 111] on span "My Roster" at bounding box center [1235, 113] width 239 height 21
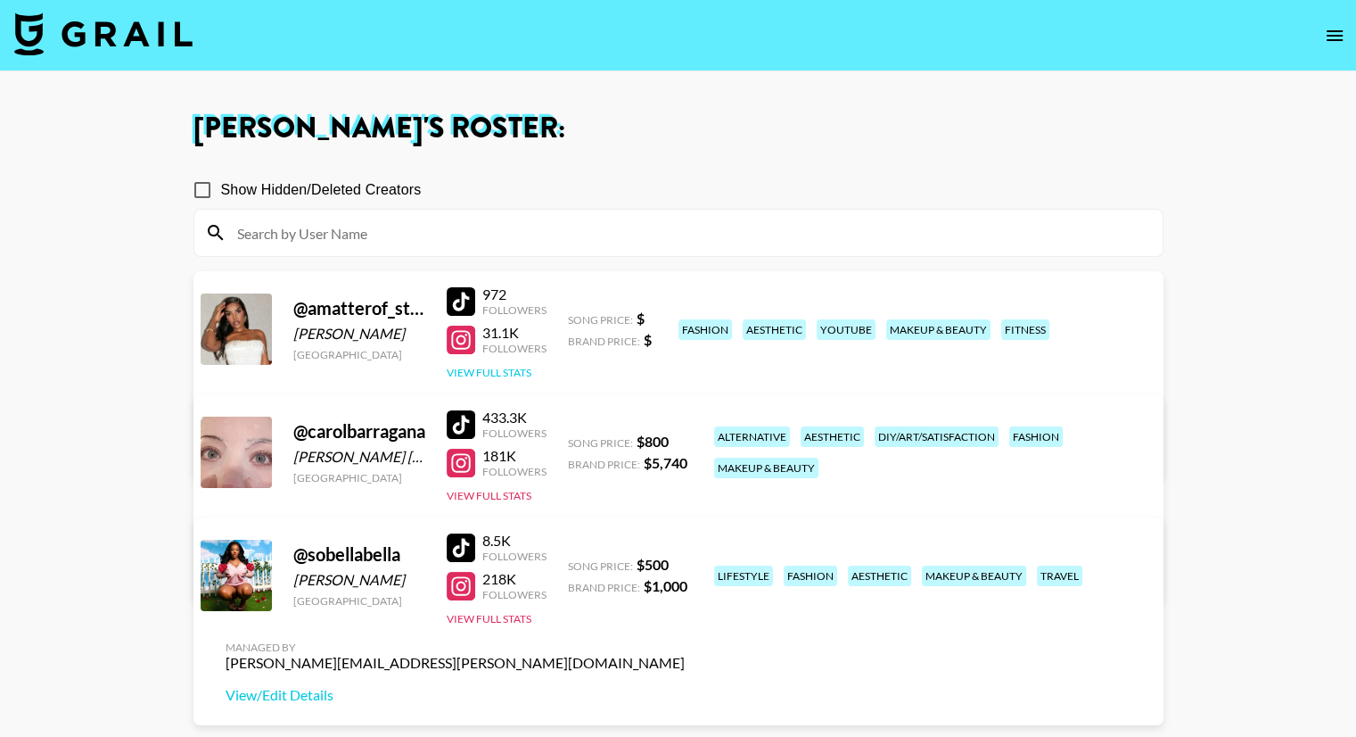
click at [489, 366] on button "View Full Stats" at bounding box center [489, 372] width 85 height 13
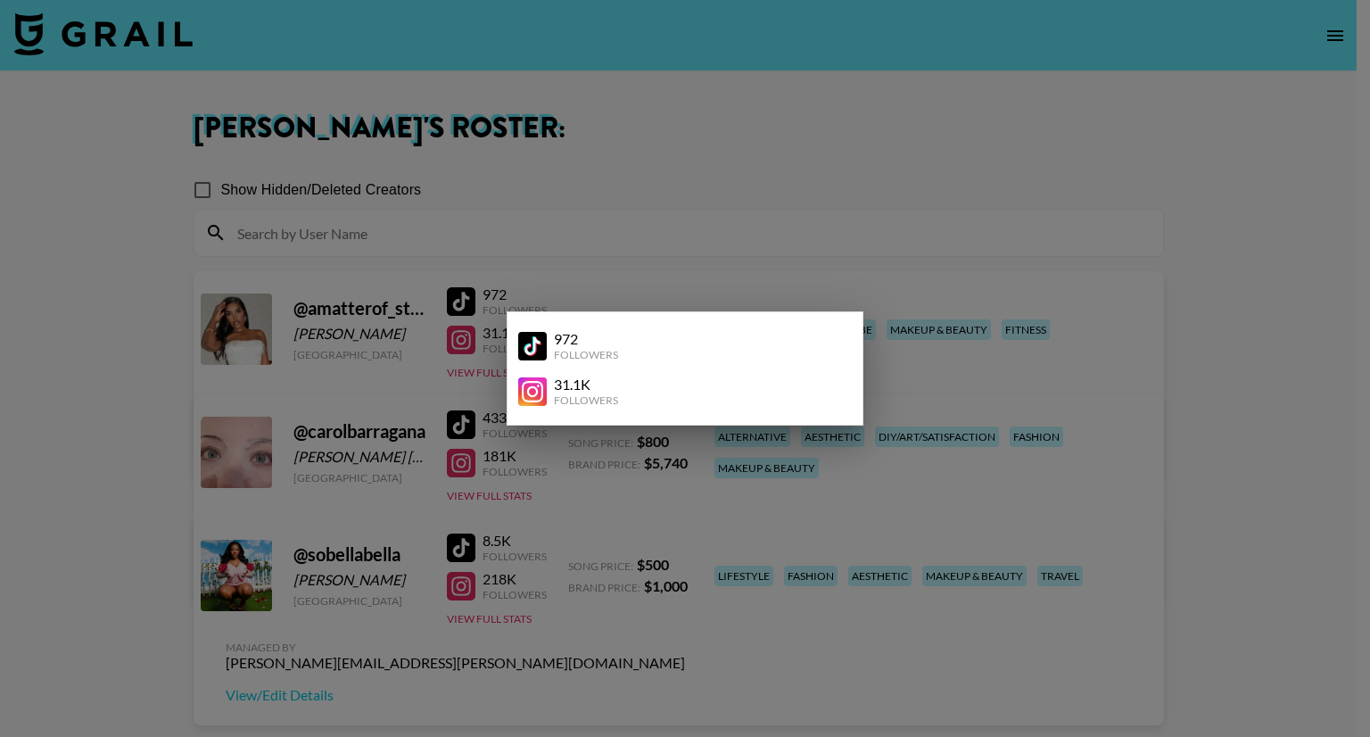
click at [374, 337] on div at bounding box center [685, 368] width 1370 height 737
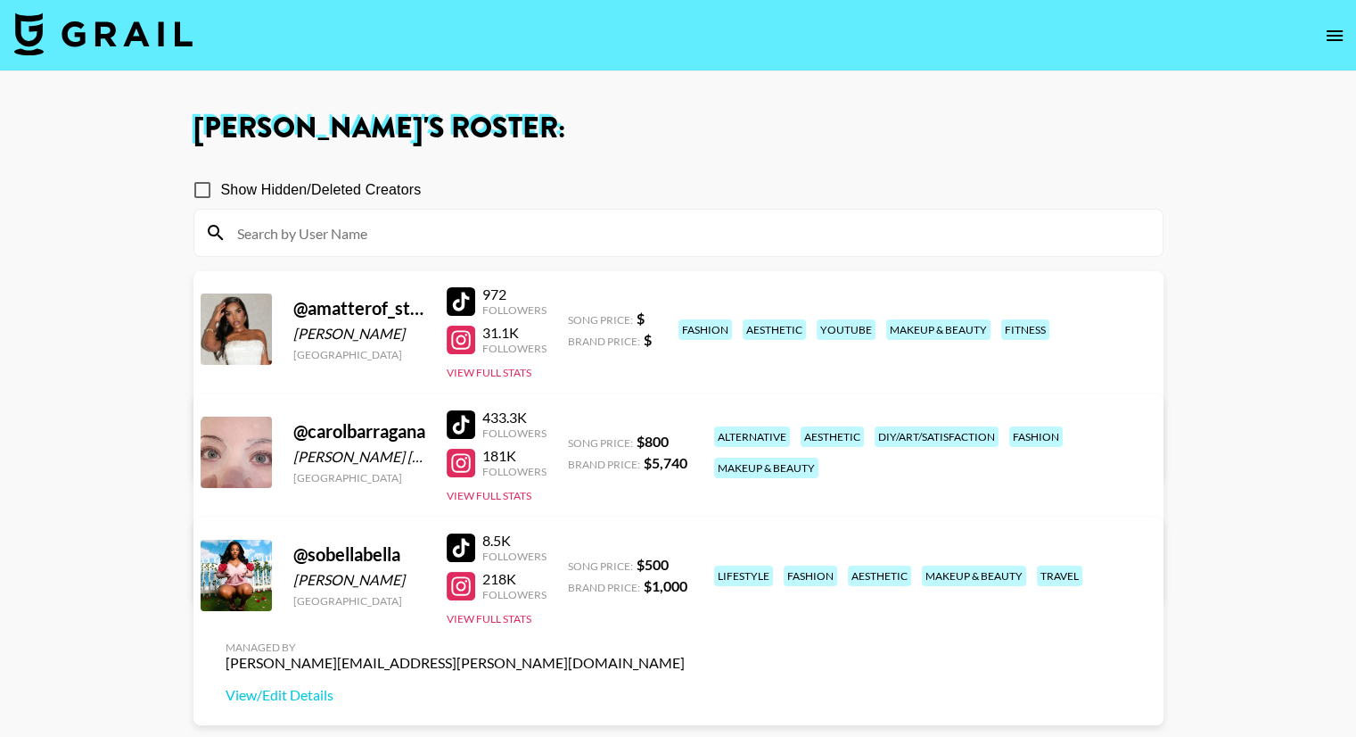
click at [363, 309] on div "@ amatterof_style" at bounding box center [359, 308] width 132 height 22
click at [513, 368] on button "View Full Stats" at bounding box center [489, 372] width 85 height 13
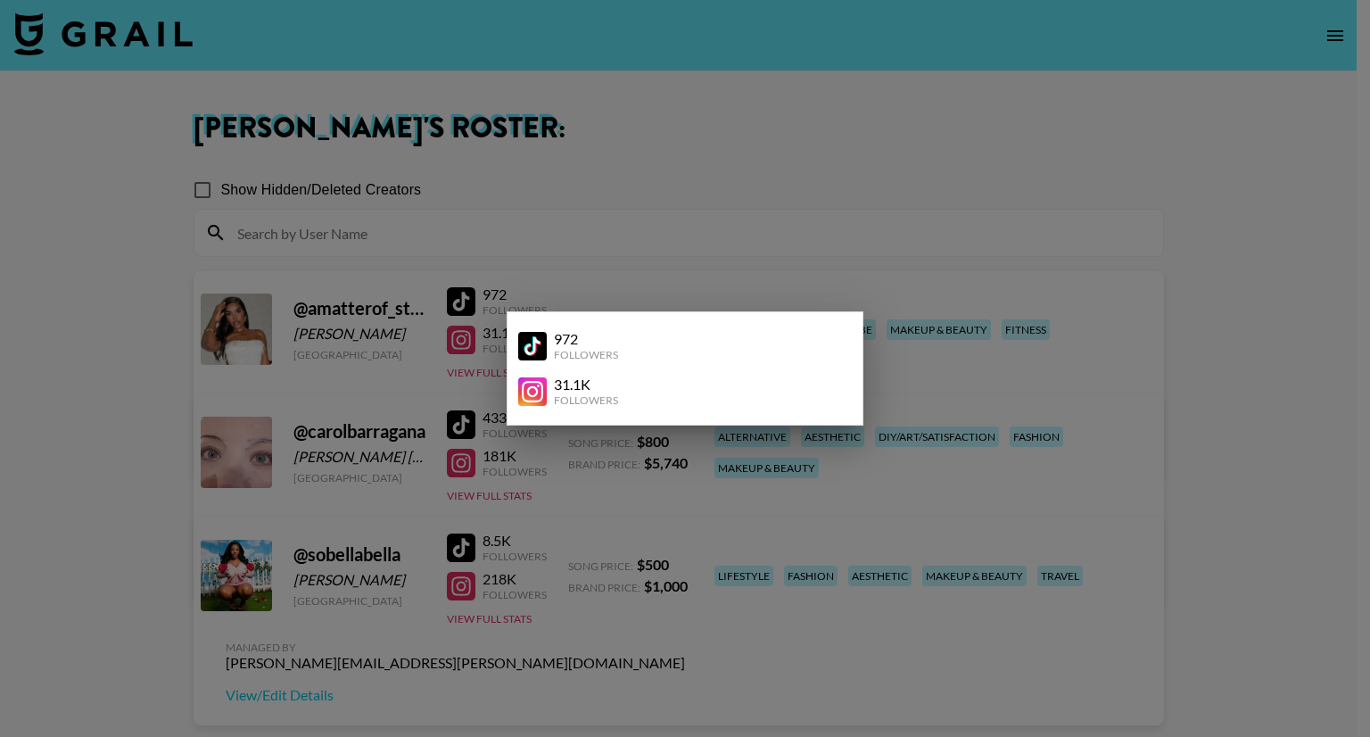
click at [548, 393] on link at bounding box center [536, 391] width 36 height 29
click at [778, 242] on div at bounding box center [685, 368] width 1370 height 737
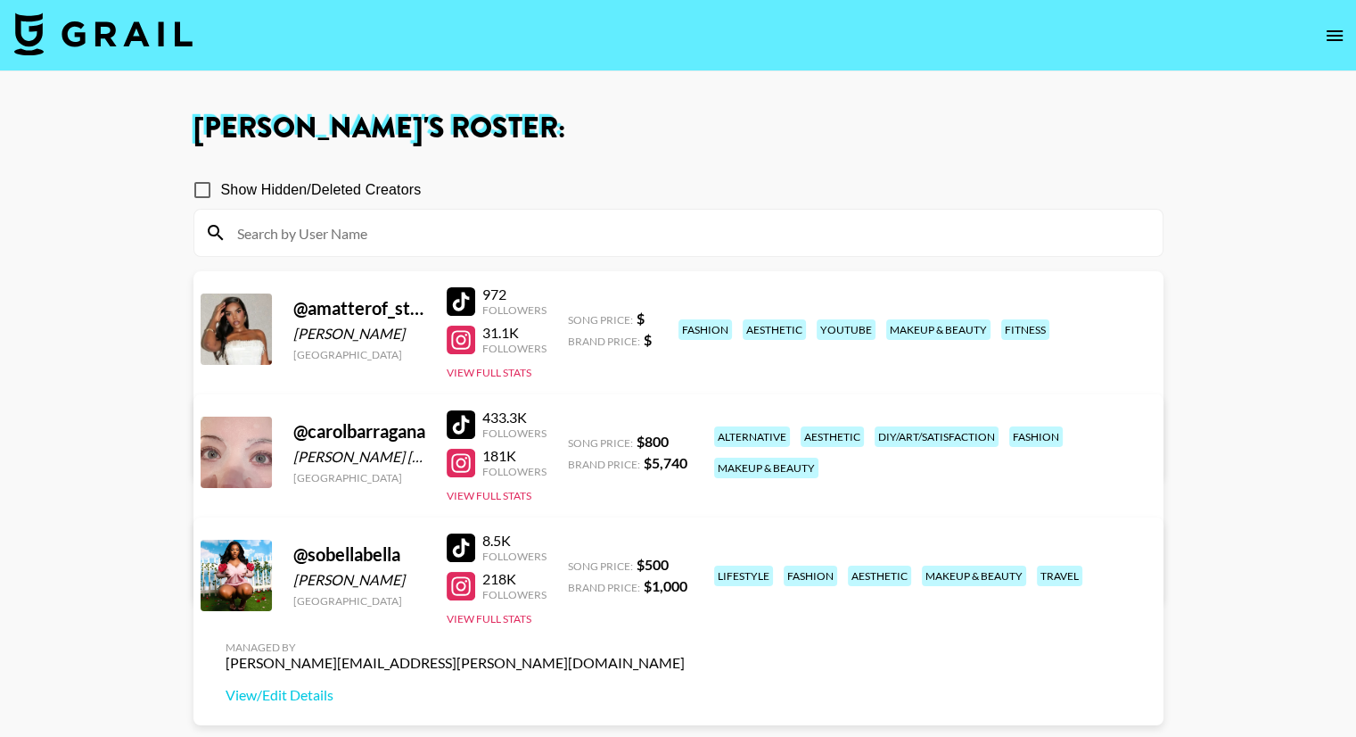
click at [685, 440] on link "View/Edit Details" at bounding box center [455, 449] width 459 height 18
click at [98, 124] on main "Juliana Longhi 's Roster: Show Hidden/Deleted Creators @ amatterof_style Ruth C…" at bounding box center [678, 432] width 1356 height 722
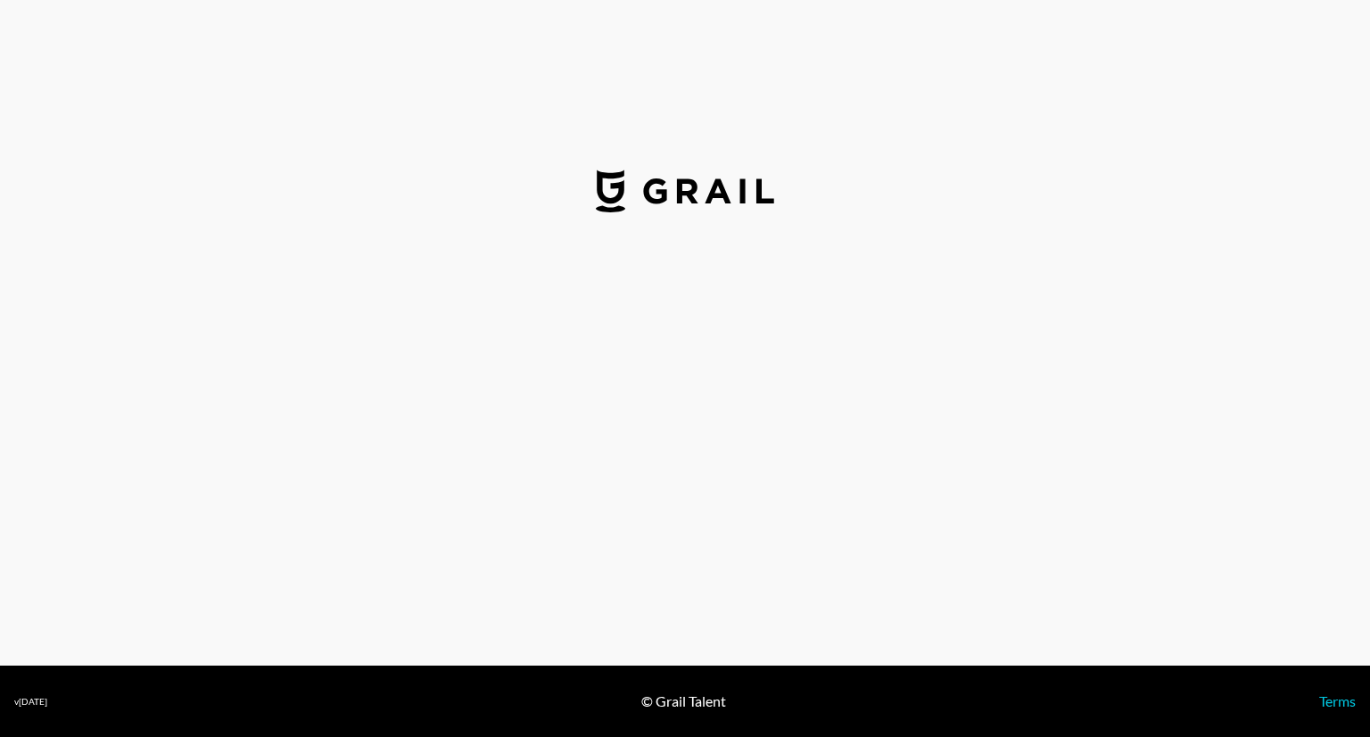
select select "USD"
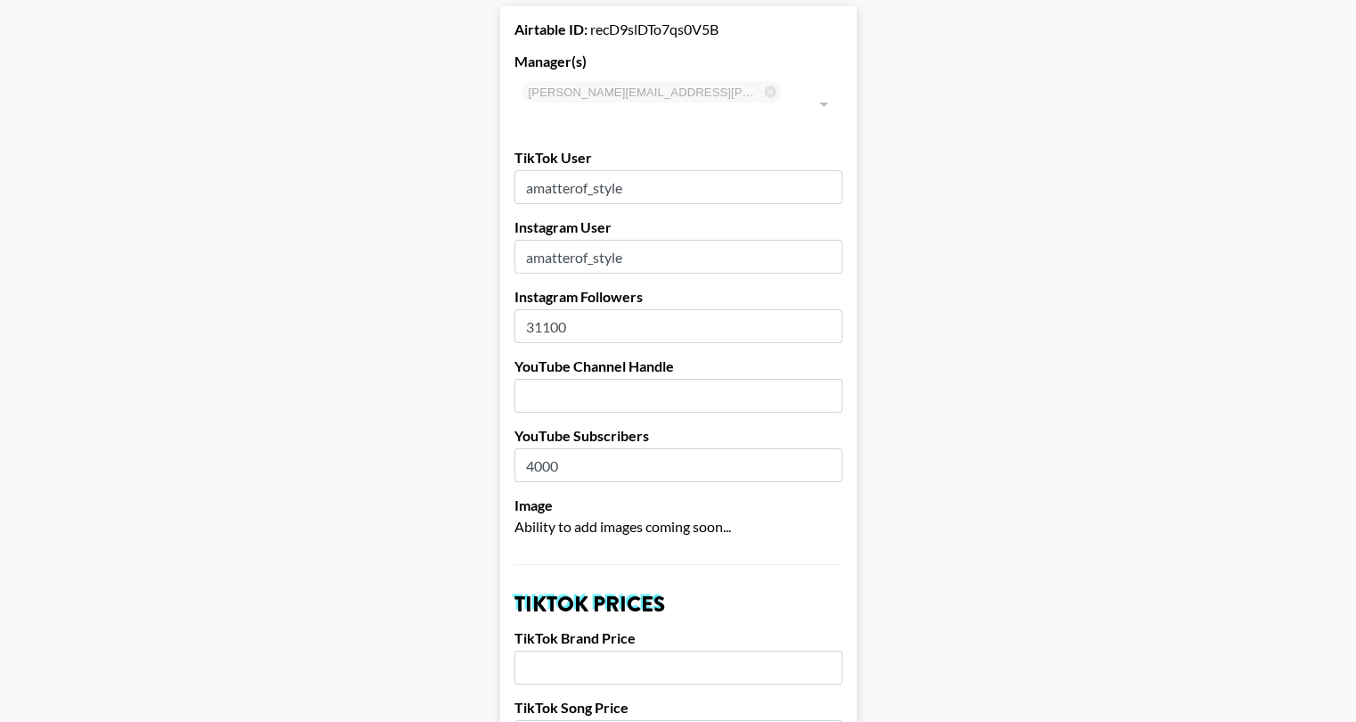
scroll to position [89, 0]
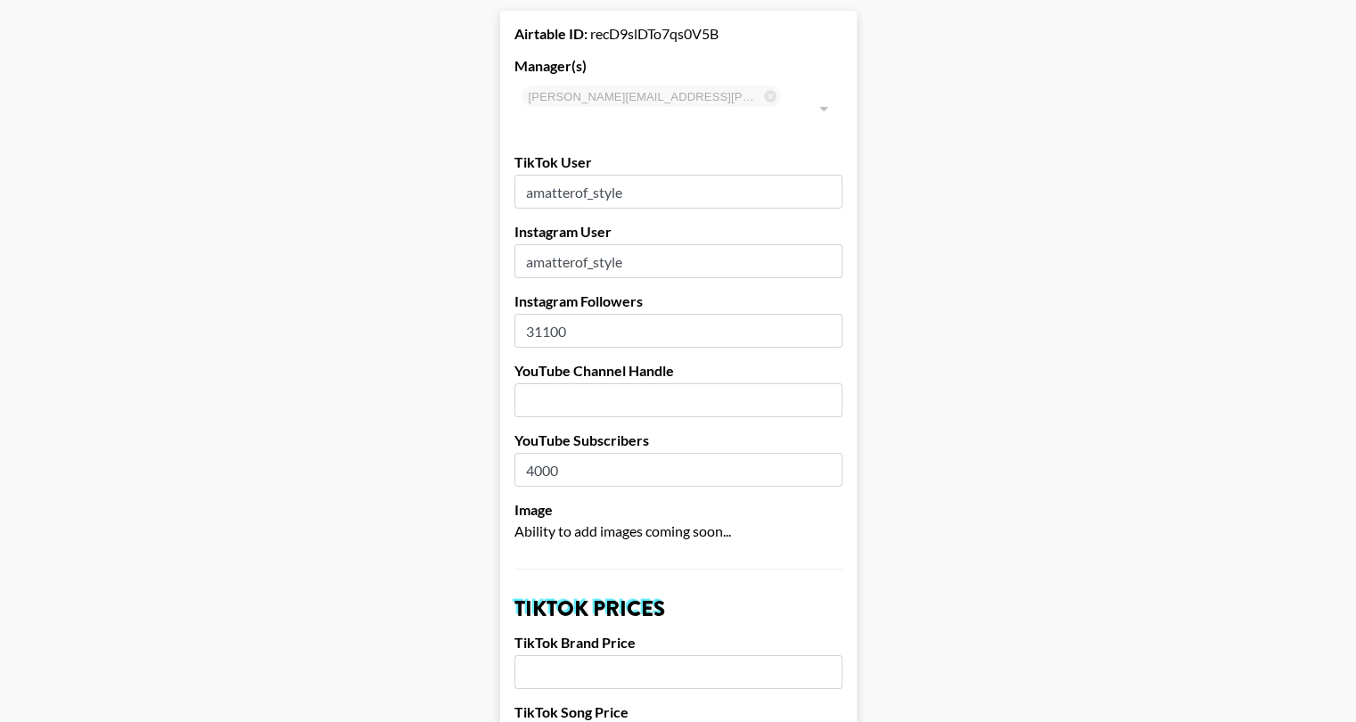
drag, startPoint x: 660, startPoint y: 233, endPoint x: 491, endPoint y: 235, distance: 168.5
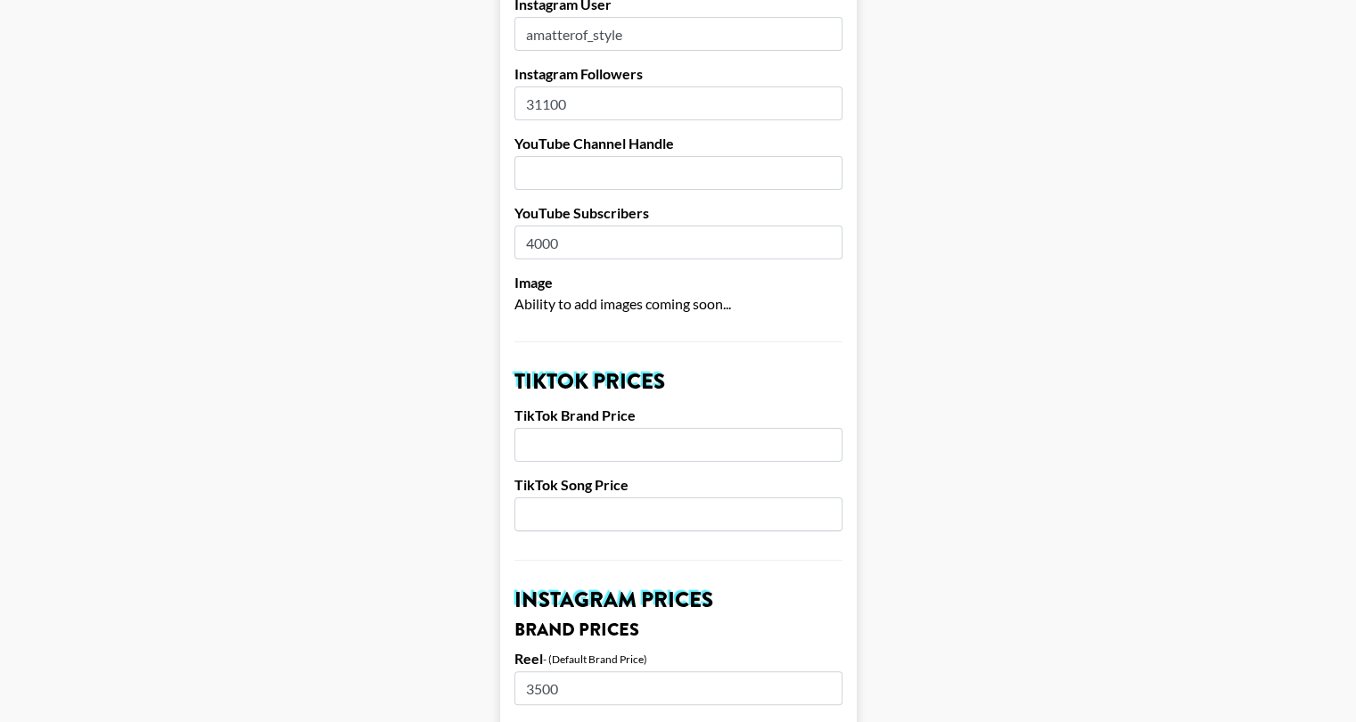
scroll to position [357, 0]
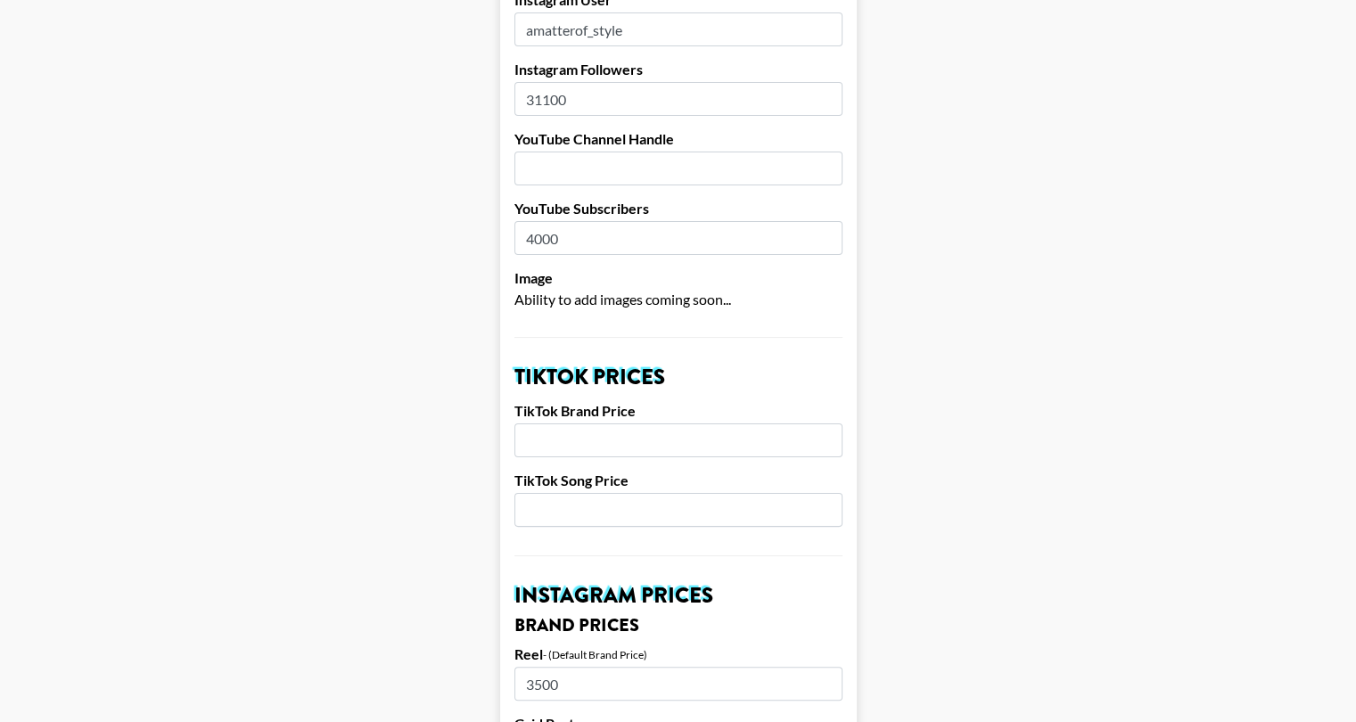
scroll to position [0, 0]
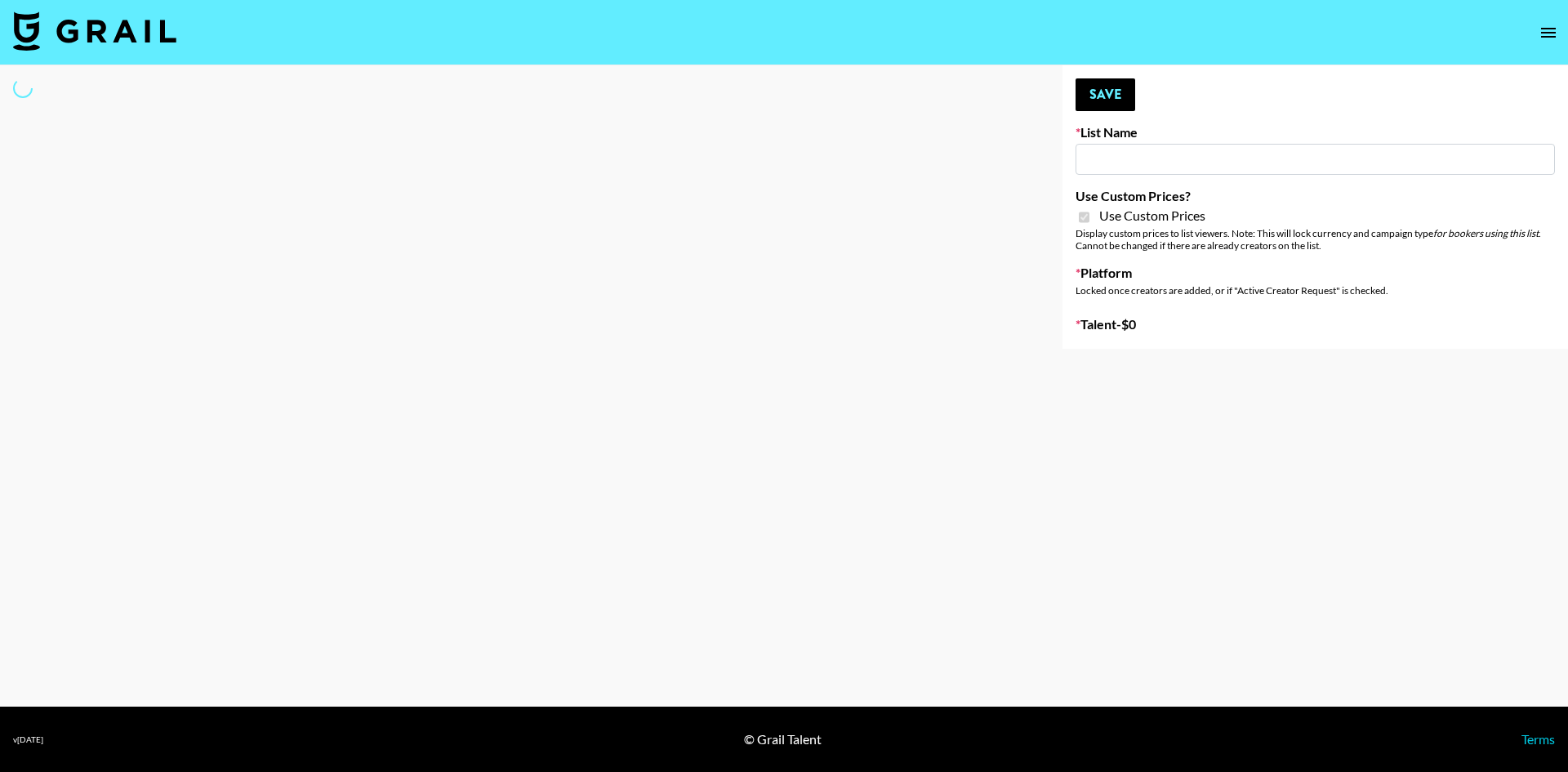
type input "AirBrush Glow Filter - [GEOGRAPHIC_DATA] - IG"
checkbox input "true"
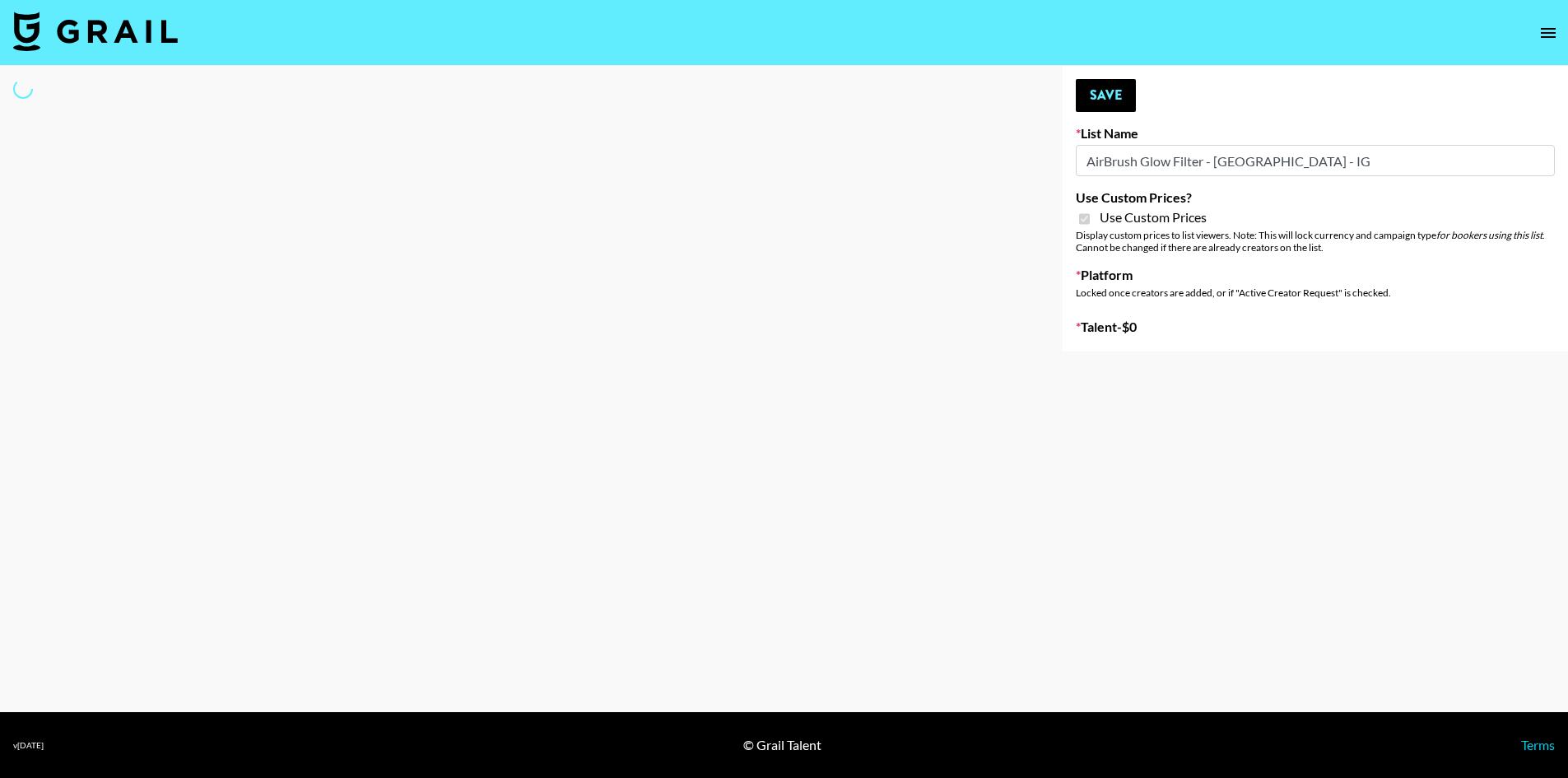
select select "Brand"
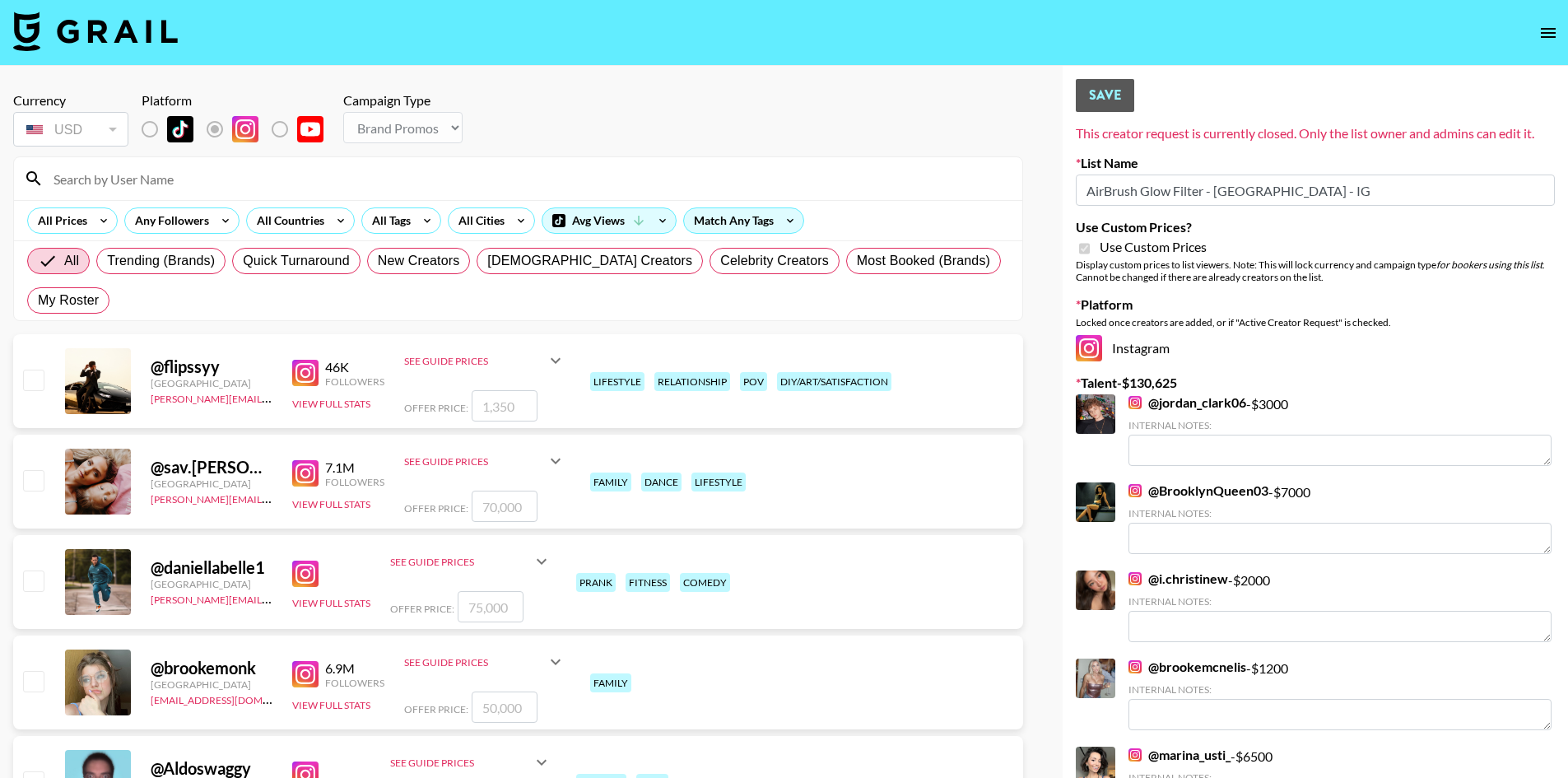
click at [1134, 202] on input "AirBrush Glow Filter - [GEOGRAPHIC_DATA] - IG" at bounding box center [1314, 190] width 479 height 31
click at [1167, 189] on input "AirBrush Glow Filter - [GEOGRAPHIC_DATA] - IG" at bounding box center [1314, 190] width 479 height 31
click at [188, 171] on input at bounding box center [528, 178] width 969 height 27
